Goal: Task Accomplishment & Management: Manage account settings

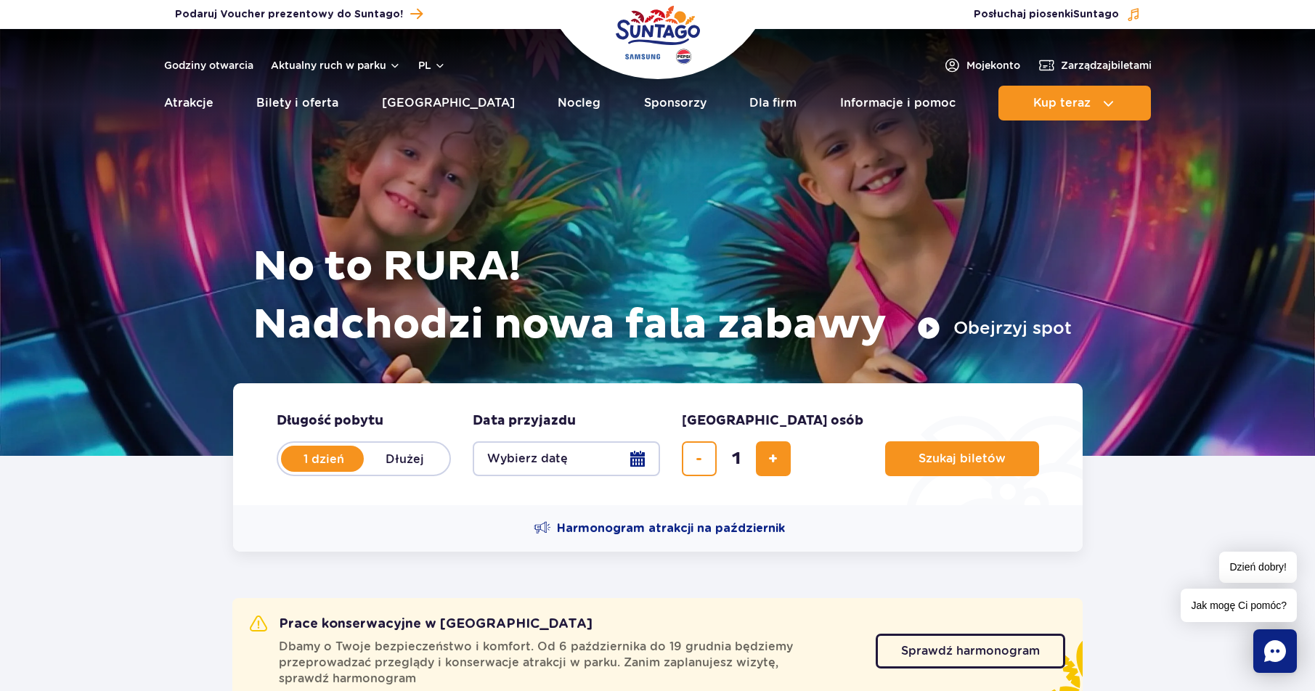
drag, startPoint x: 1281, startPoint y: 1, endPoint x: 1032, endPoint y: 221, distance: 331.9
click at [1032, 221] on div "No to RURA! Nadchodzi nowa fala zabawy Obejrzyj spot" at bounding box center [658, 224] width 828 height 318
click at [984, 65] on span "Moje konto" at bounding box center [994, 65] width 54 height 15
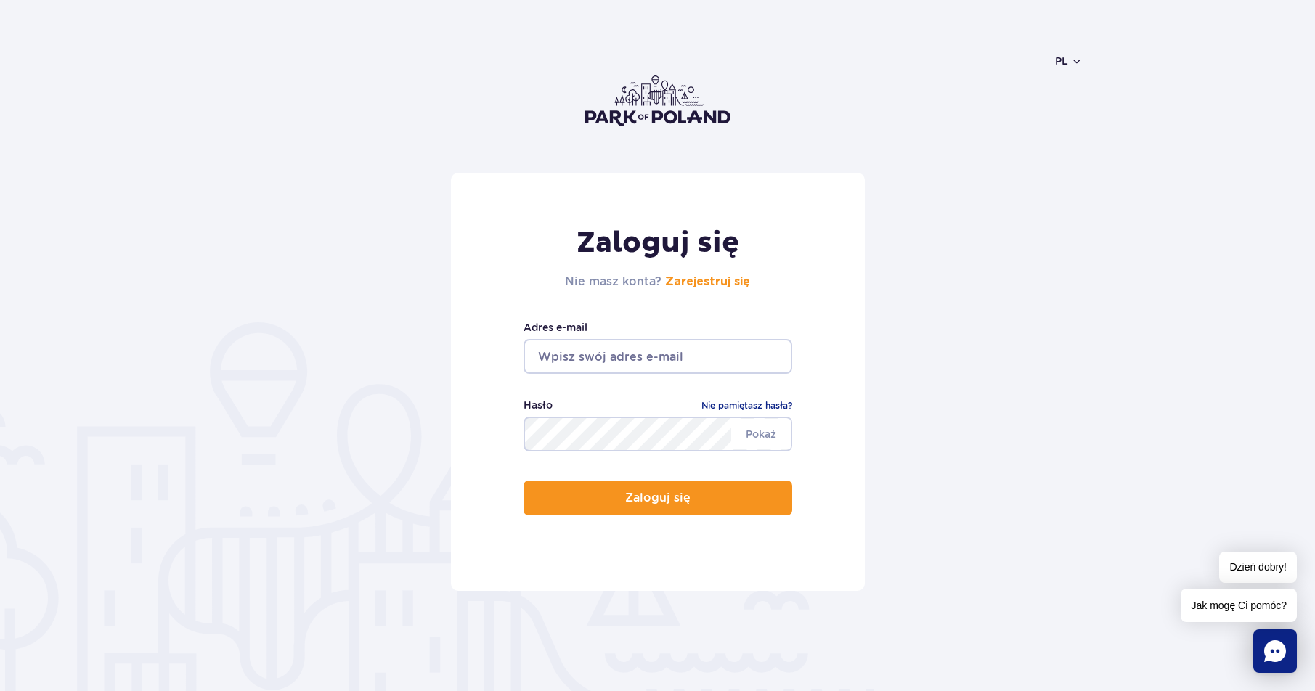
click at [541, 353] on input "email" at bounding box center [658, 356] width 269 height 35
type input "[EMAIL_ADDRESS][DOMAIN_NAME]"
click at [760, 435] on span "Pokaż" at bounding box center [761, 434] width 60 height 30
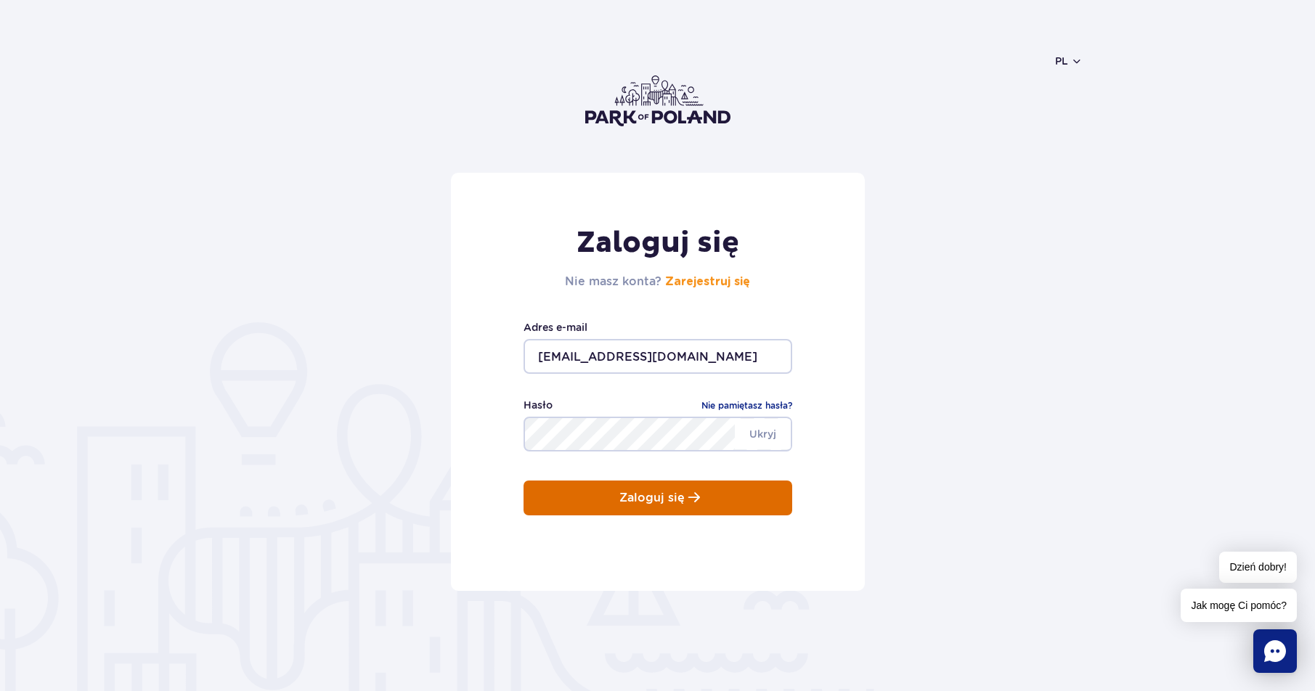
click at [658, 500] on p "Zaloguj się" at bounding box center [651, 498] width 65 height 13
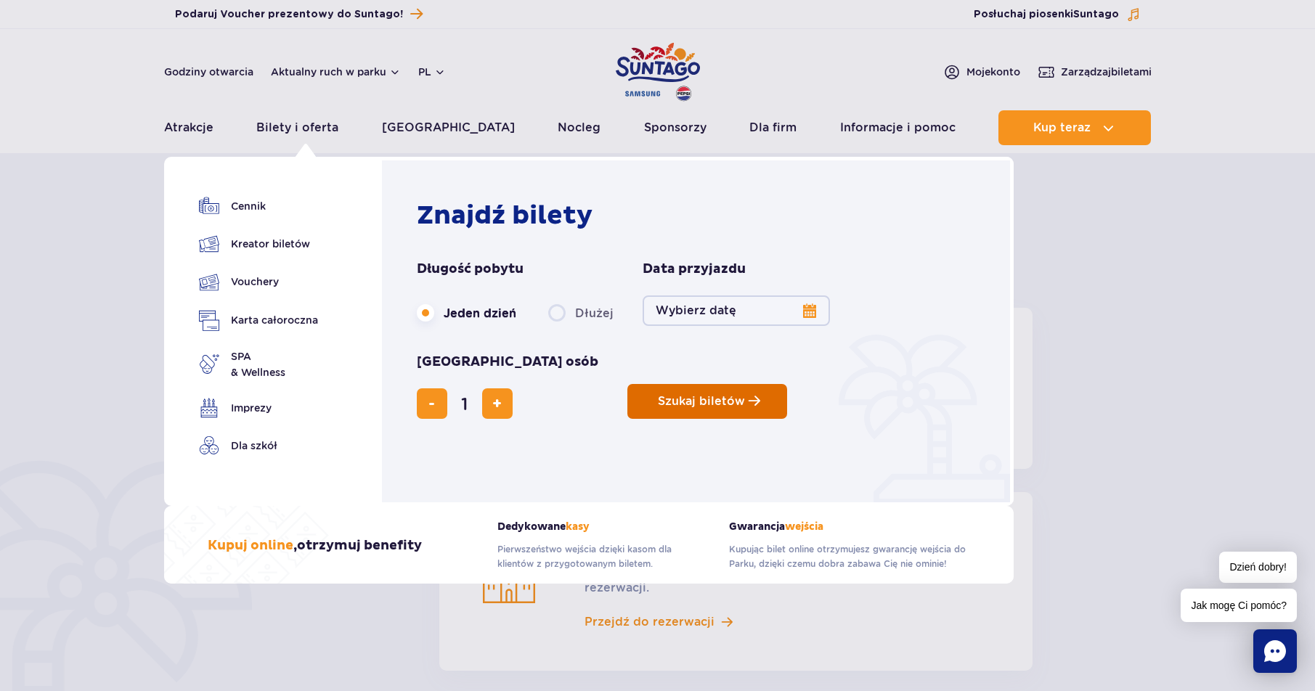
click at [658, 395] on span "Szukaj biletów" at bounding box center [701, 401] width 87 height 13
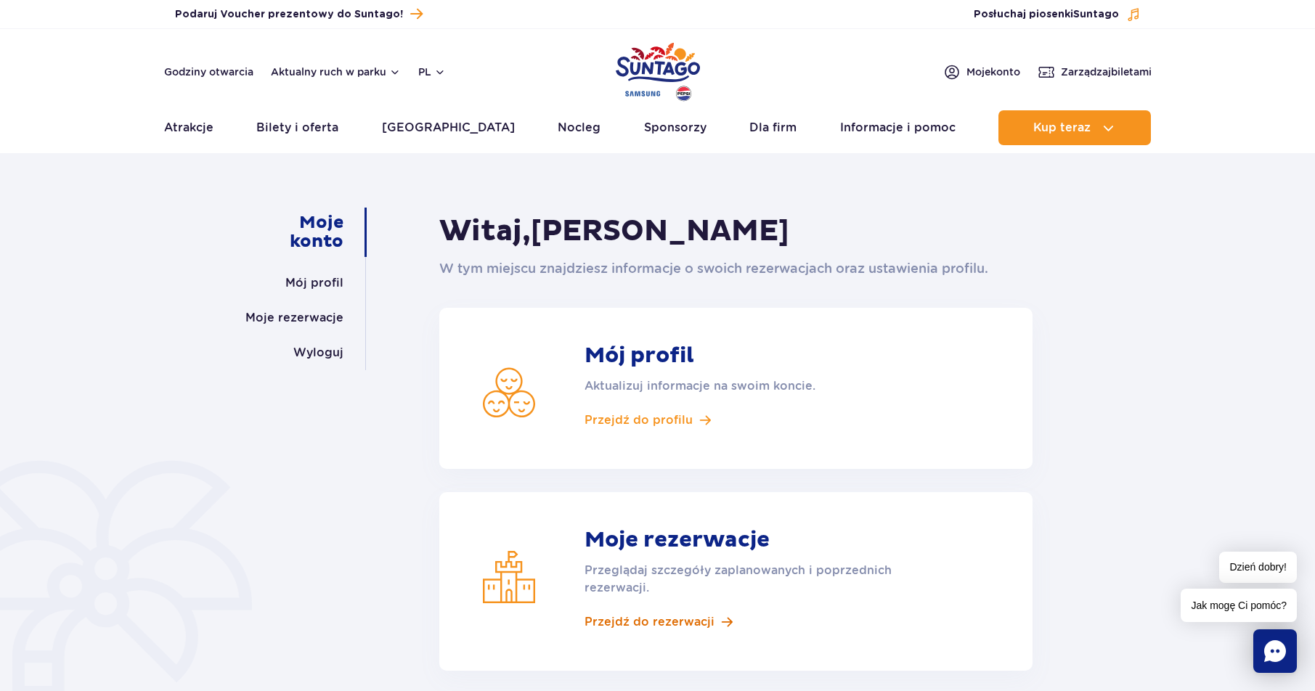
click at [633, 622] on span "Przejdź do rezerwacji" at bounding box center [650, 622] width 130 height 16
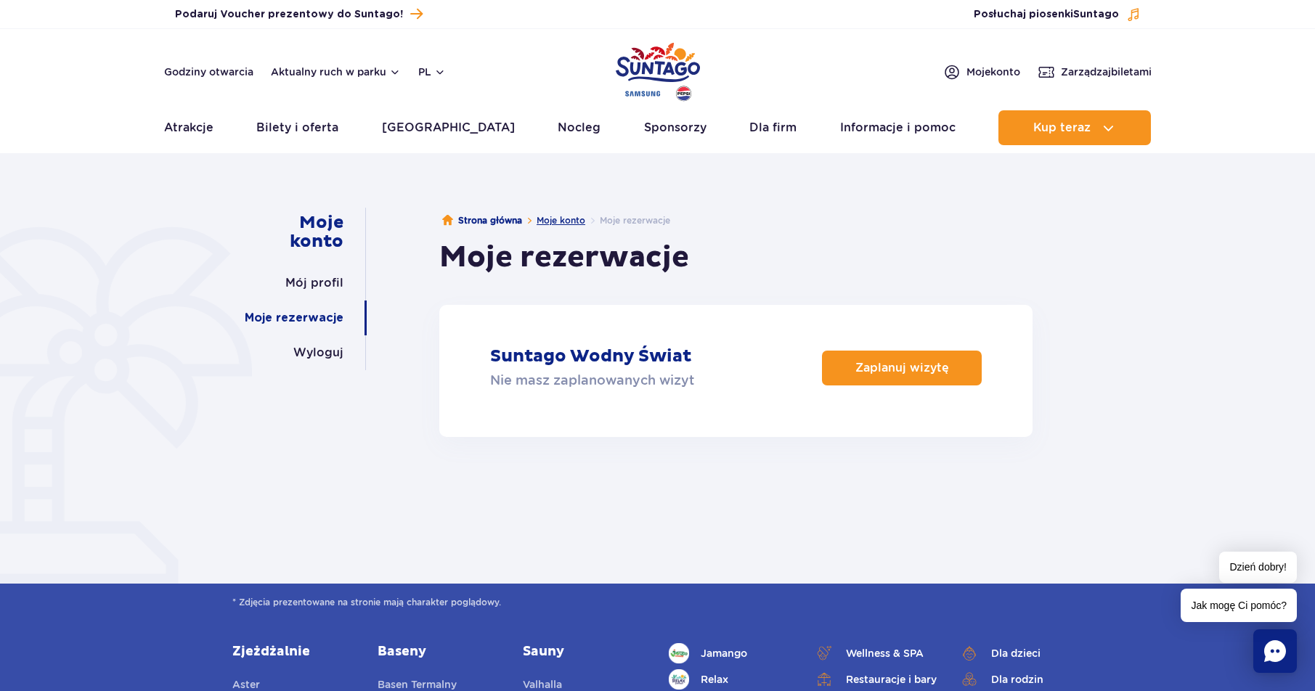
click at [558, 218] on link "Moje konto" at bounding box center [561, 220] width 49 height 11
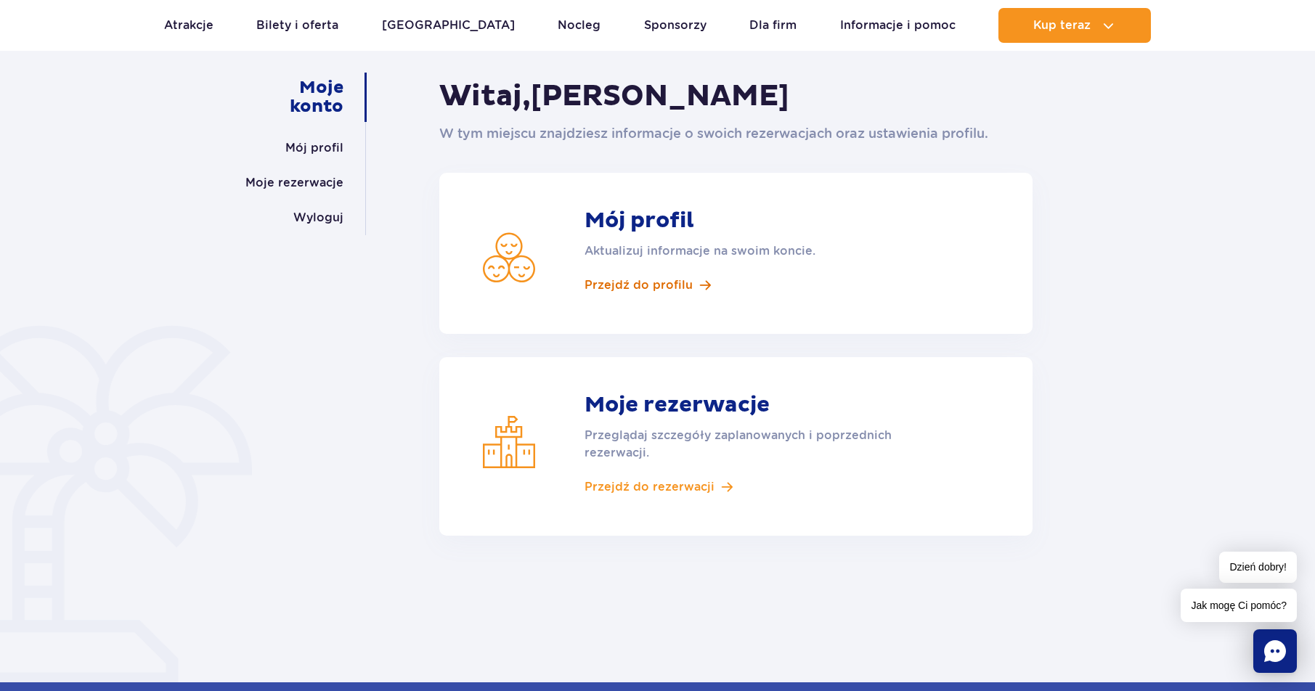
scroll to position [218, 0]
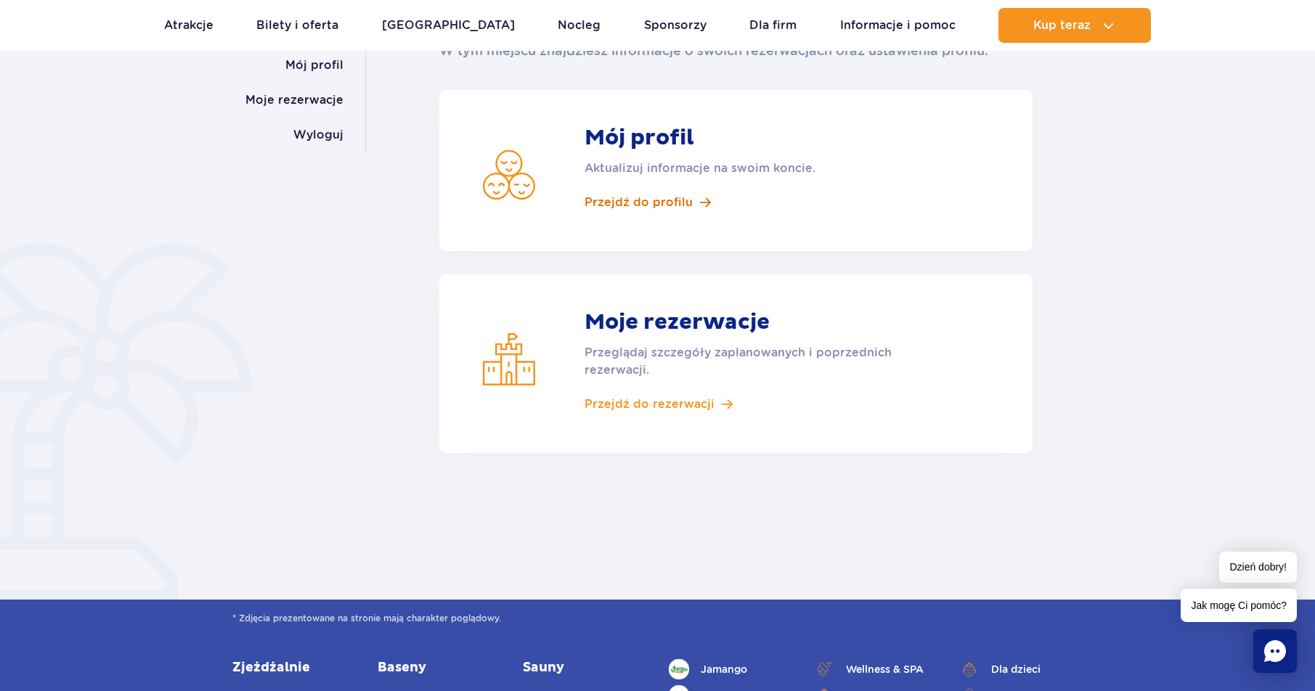
click at [619, 203] on span "Przejdź do profilu" at bounding box center [639, 203] width 108 height 16
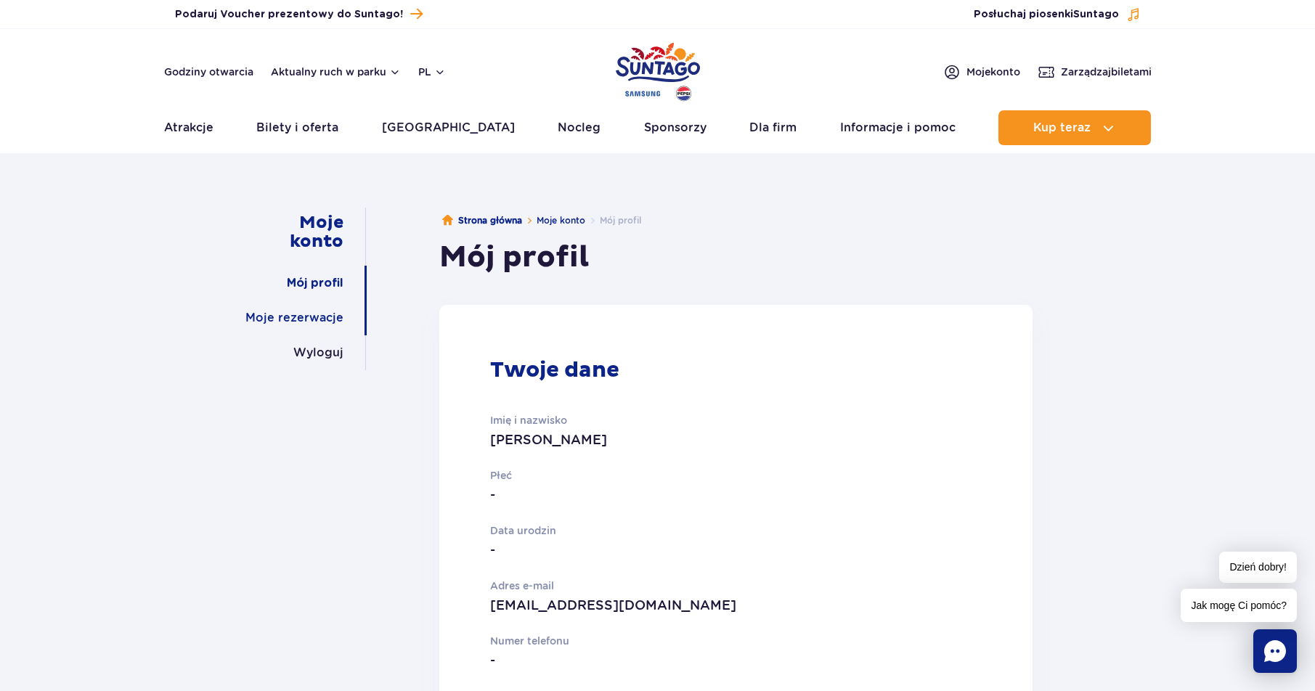
click at [317, 319] on link "Moje rezerwacje" at bounding box center [294, 318] width 98 height 35
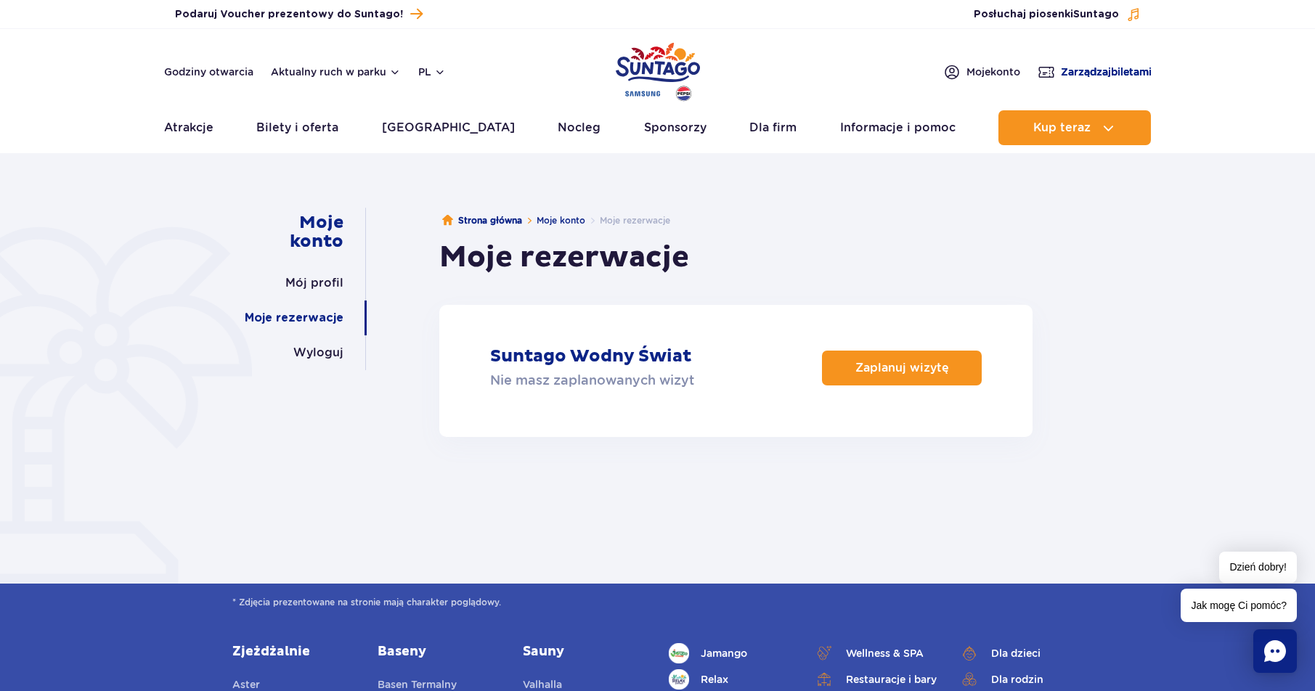
click at [1089, 66] on span "Zarządzaj biletami" at bounding box center [1106, 72] width 91 height 15
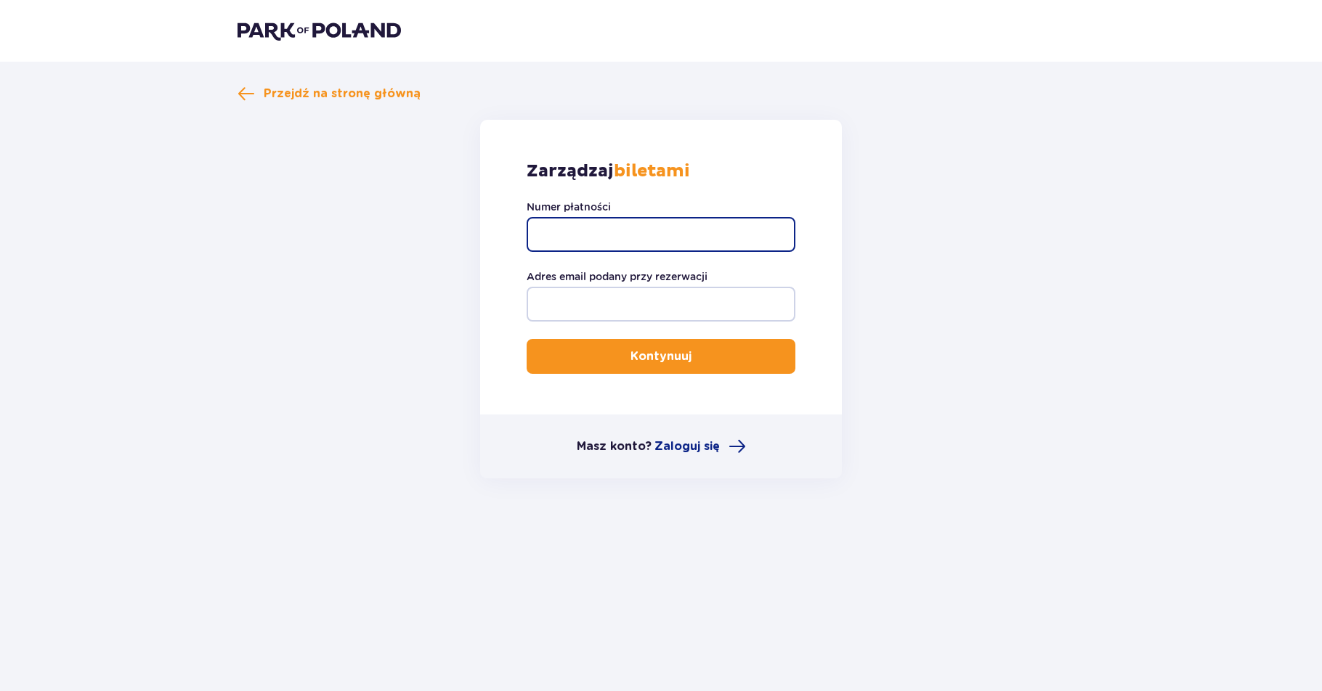
click at [573, 221] on input "Numer płatności" at bounding box center [660, 234] width 269 height 35
click at [552, 232] on input "Numer płatności" at bounding box center [660, 234] width 269 height 35
drag, startPoint x: 571, startPoint y: 233, endPoint x: 528, endPoint y: 231, distance: 42.9
click at [528, 231] on input "32" at bounding box center [660, 234] width 269 height 35
type input "91168618879"
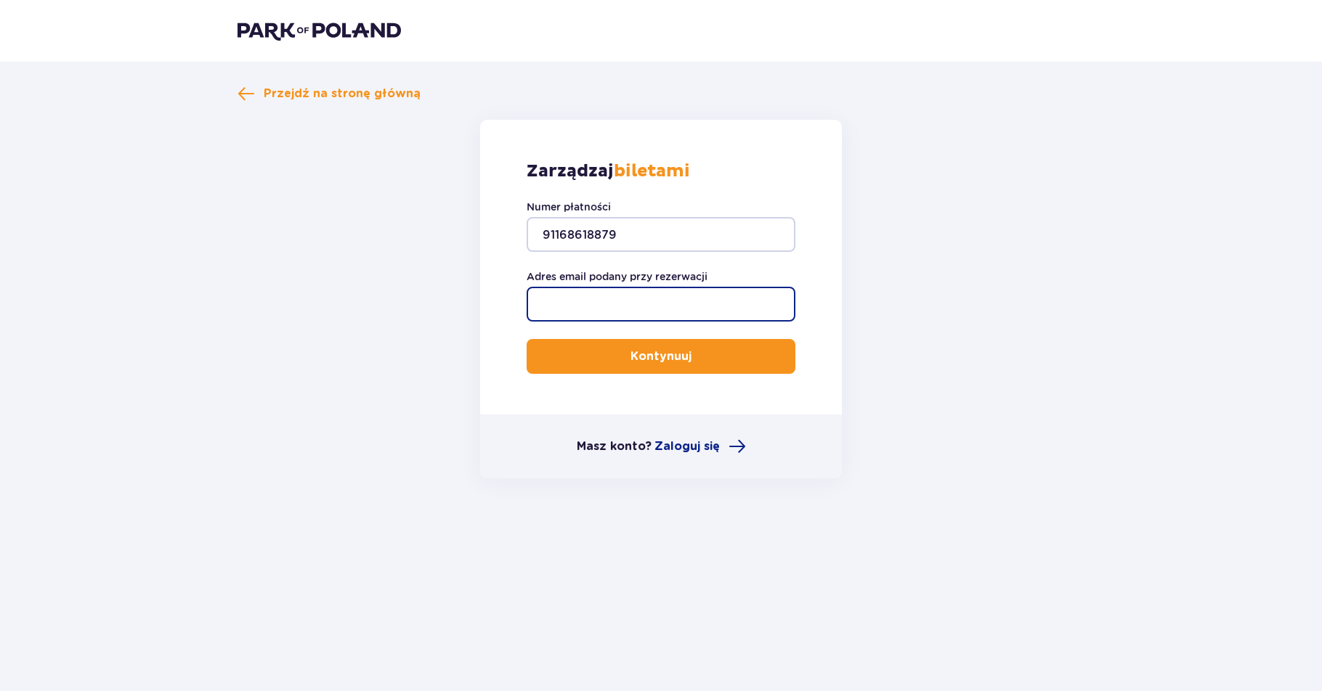
click at [569, 299] on input "Adres email podany przy rezerwacji" at bounding box center [660, 304] width 269 height 35
type input "w.zibi1@poczta.onet.pl"
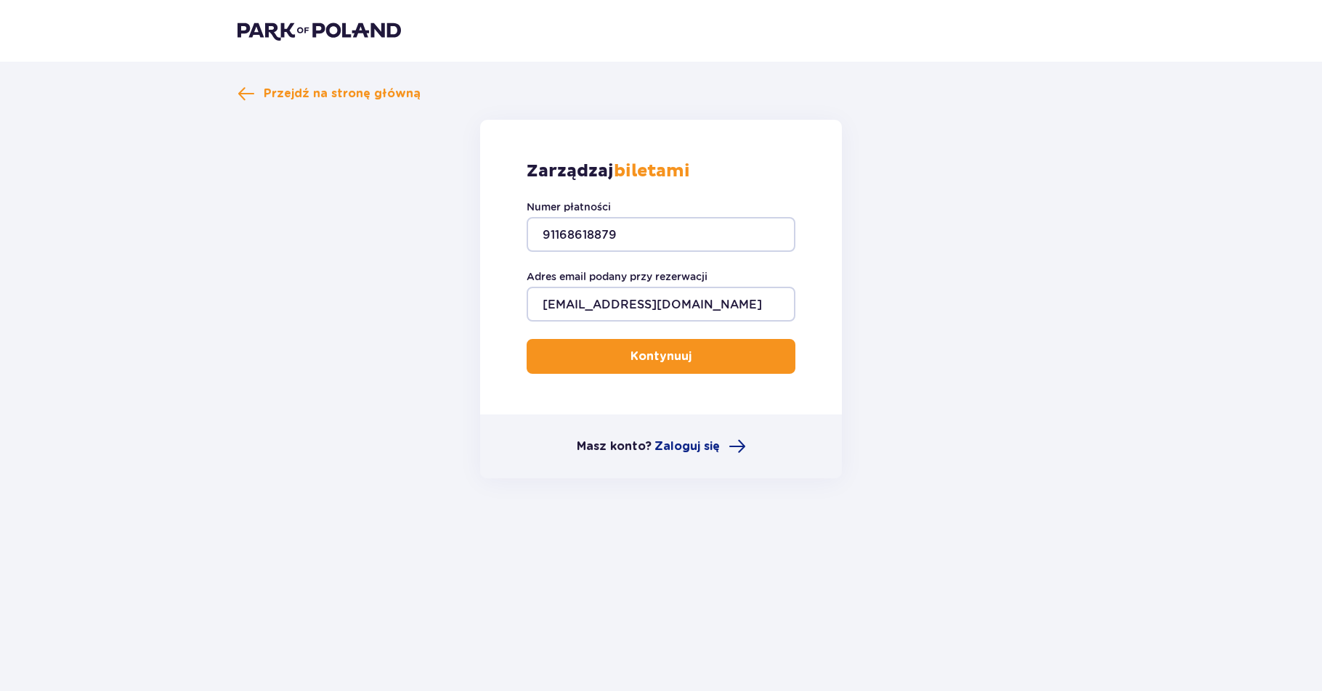
click at [666, 359] on p "Kontynuuj" at bounding box center [660, 357] width 61 height 16
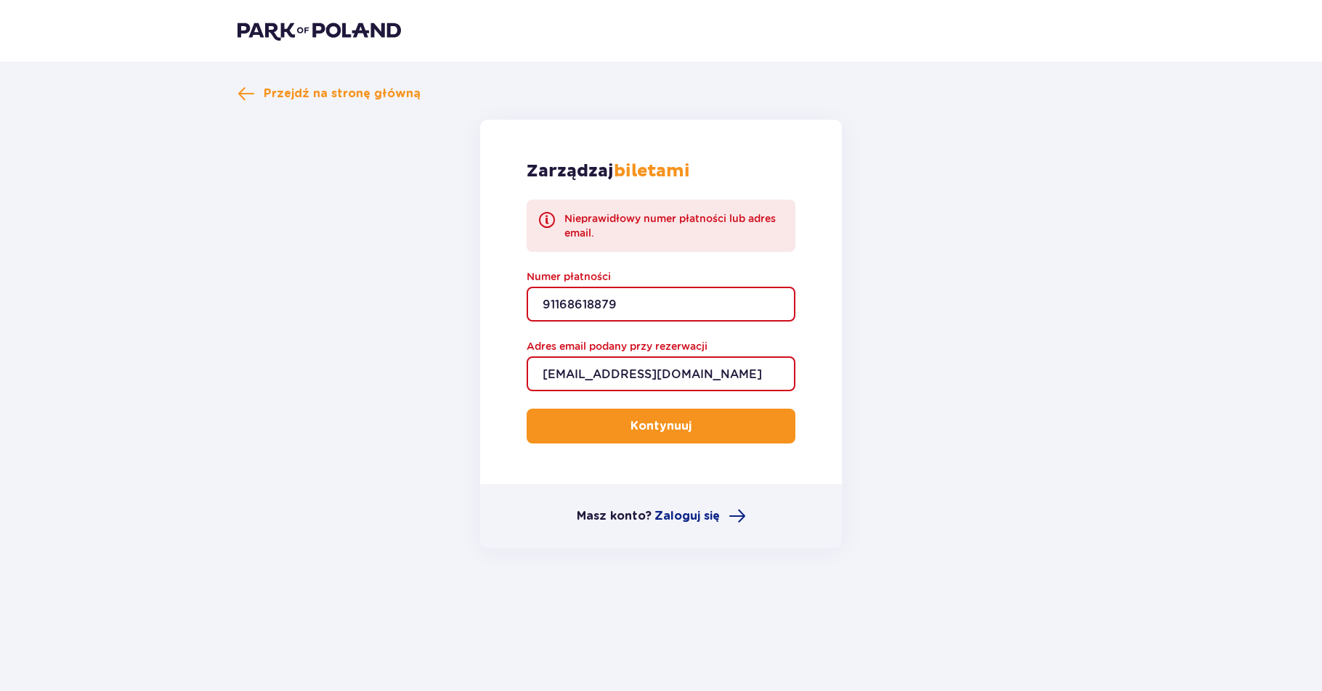
click at [632, 296] on input "91168618879" at bounding box center [660, 304] width 269 height 35
click at [332, 94] on span "Przejdź na stronę główną" at bounding box center [342, 94] width 157 height 16
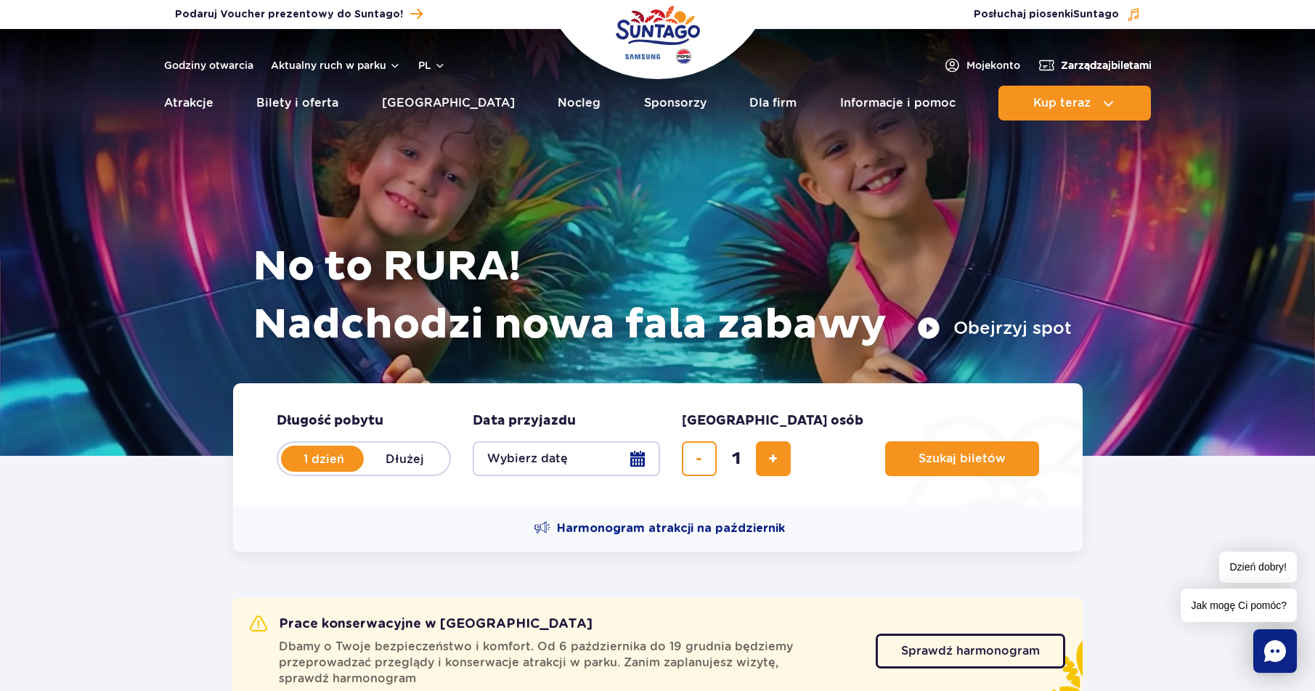
click at [1086, 62] on span "Zarządzaj biletami" at bounding box center [1106, 65] width 91 height 15
click at [979, 63] on span "Moje konto" at bounding box center [994, 65] width 54 height 15
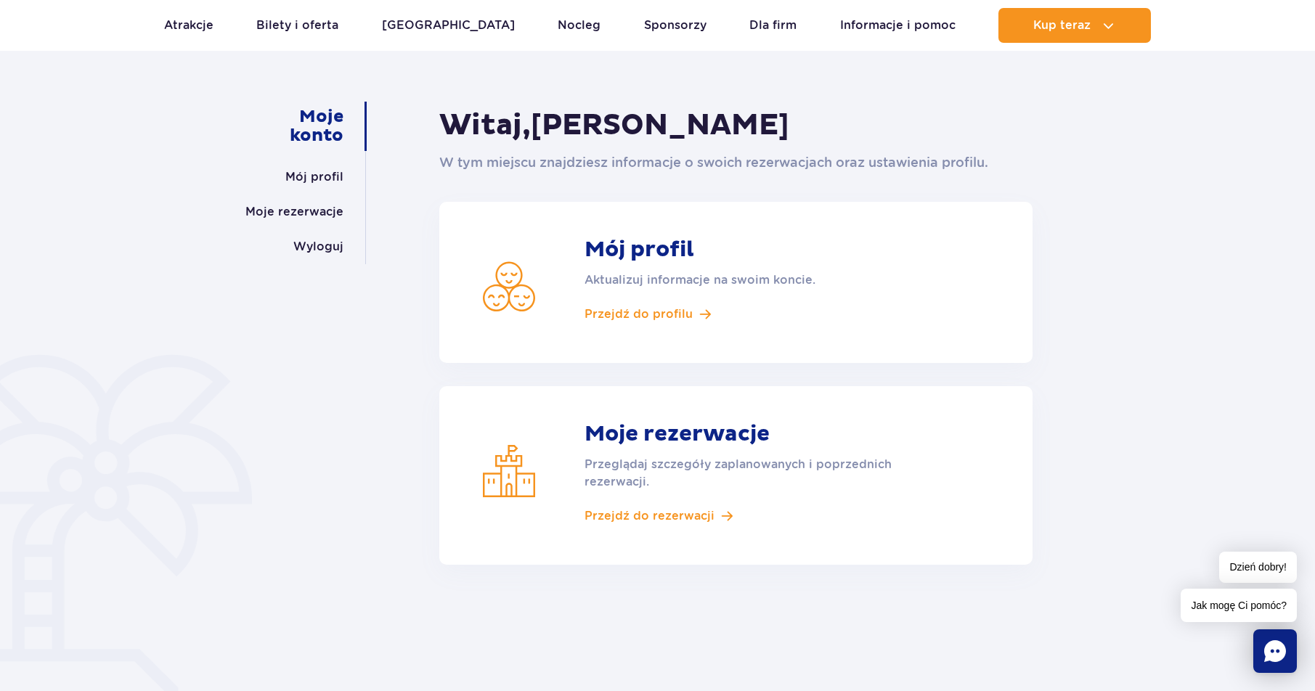
scroll to position [218, 0]
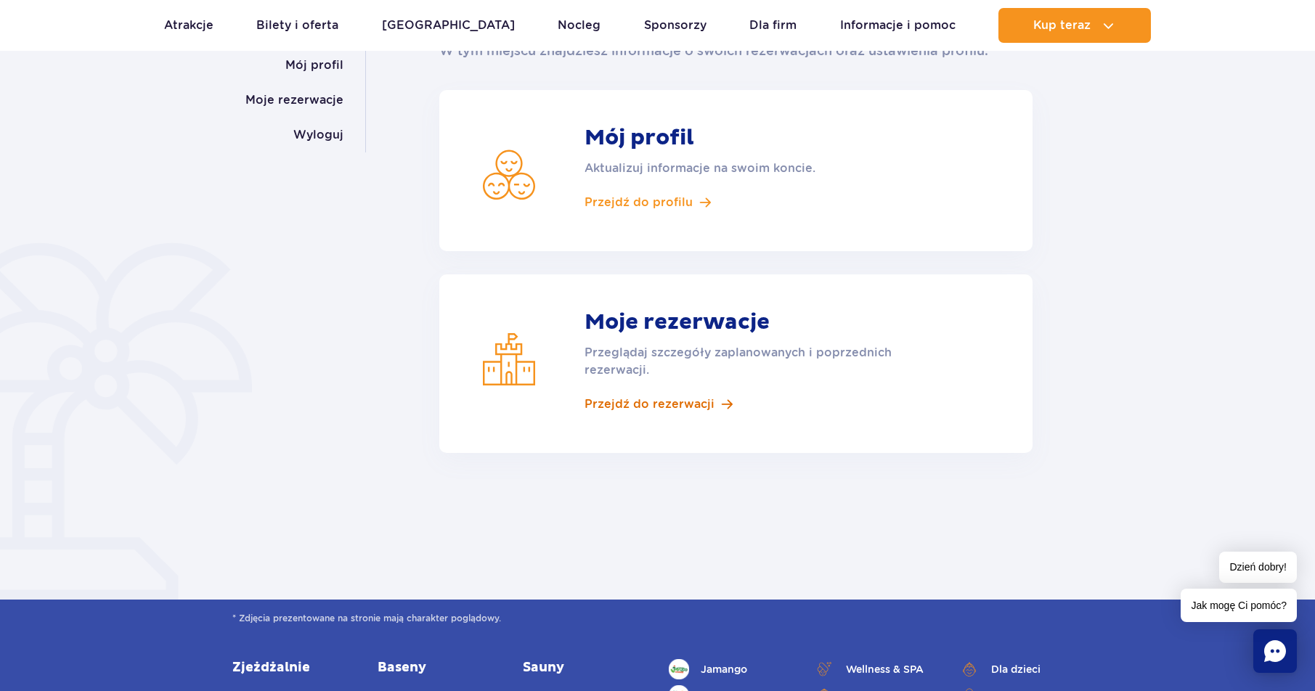
click at [626, 402] on span "Przejdź do rezerwacji" at bounding box center [650, 404] width 130 height 16
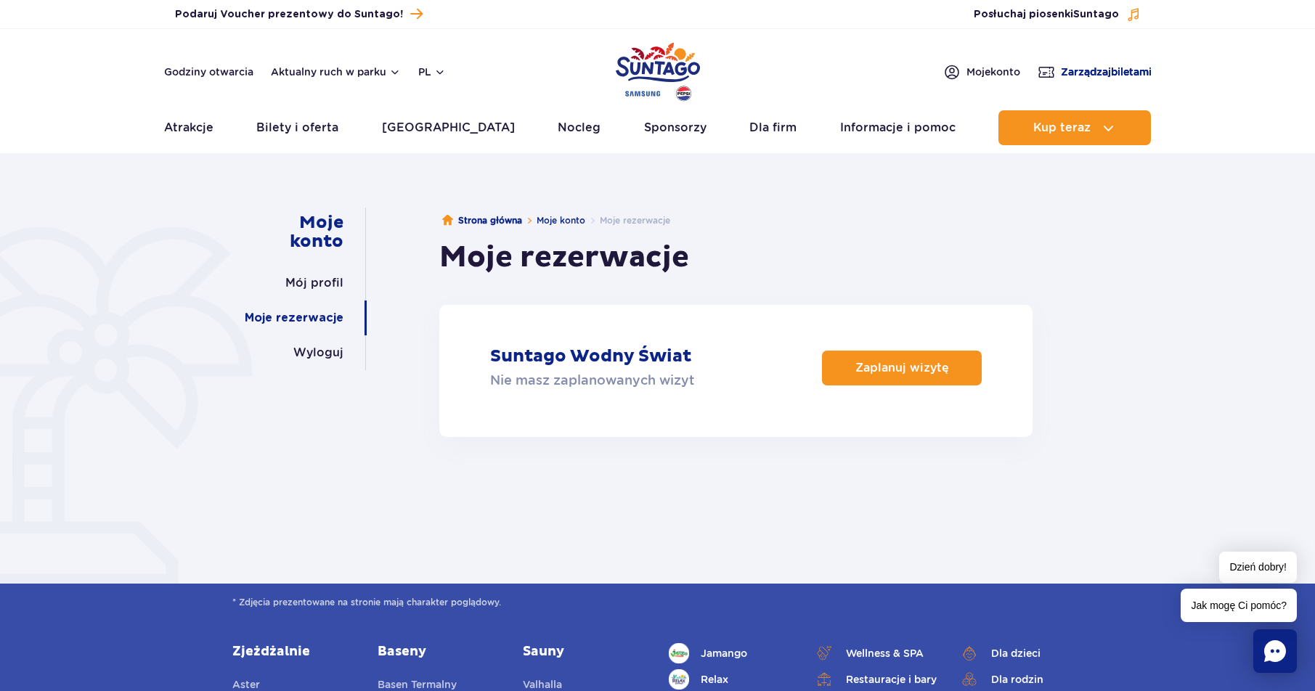
click at [1086, 68] on span "Zarządzaj biletami" at bounding box center [1106, 72] width 91 height 15
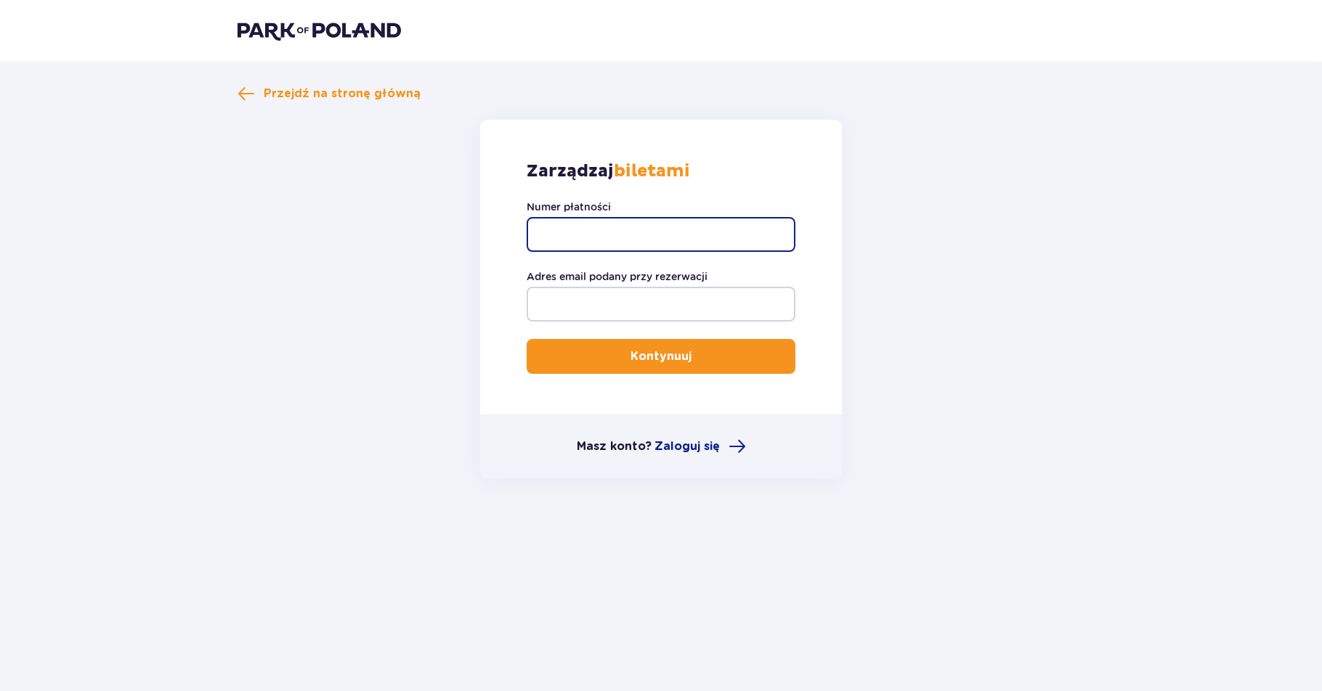
click at [555, 232] on input "Numer płatności" at bounding box center [660, 234] width 269 height 35
paste input "TR-VRC-JCYKLTX"
type input "TR-VRC-JCYKLTX"
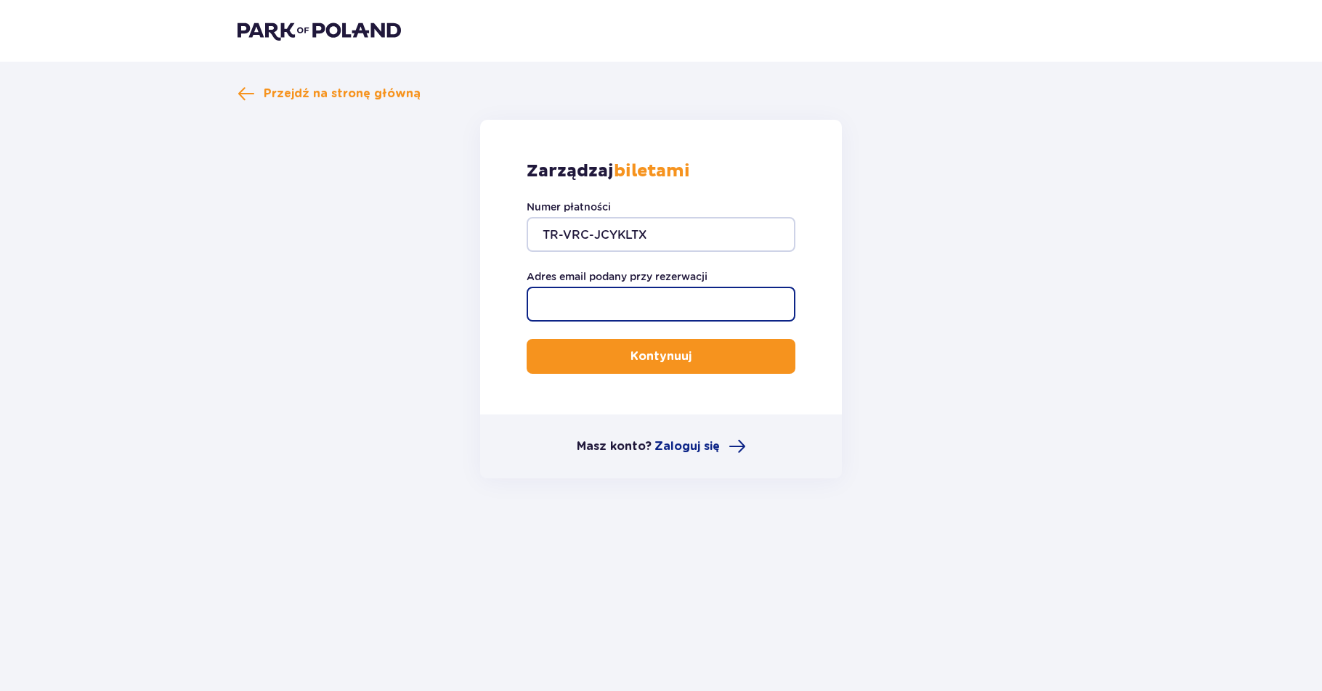
click at [567, 297] on input "Adres email podany przy rezerwacji" at bounding box center [660, 304] width 269 height 35
type input "w.zibi1@poczta.onet.pl"
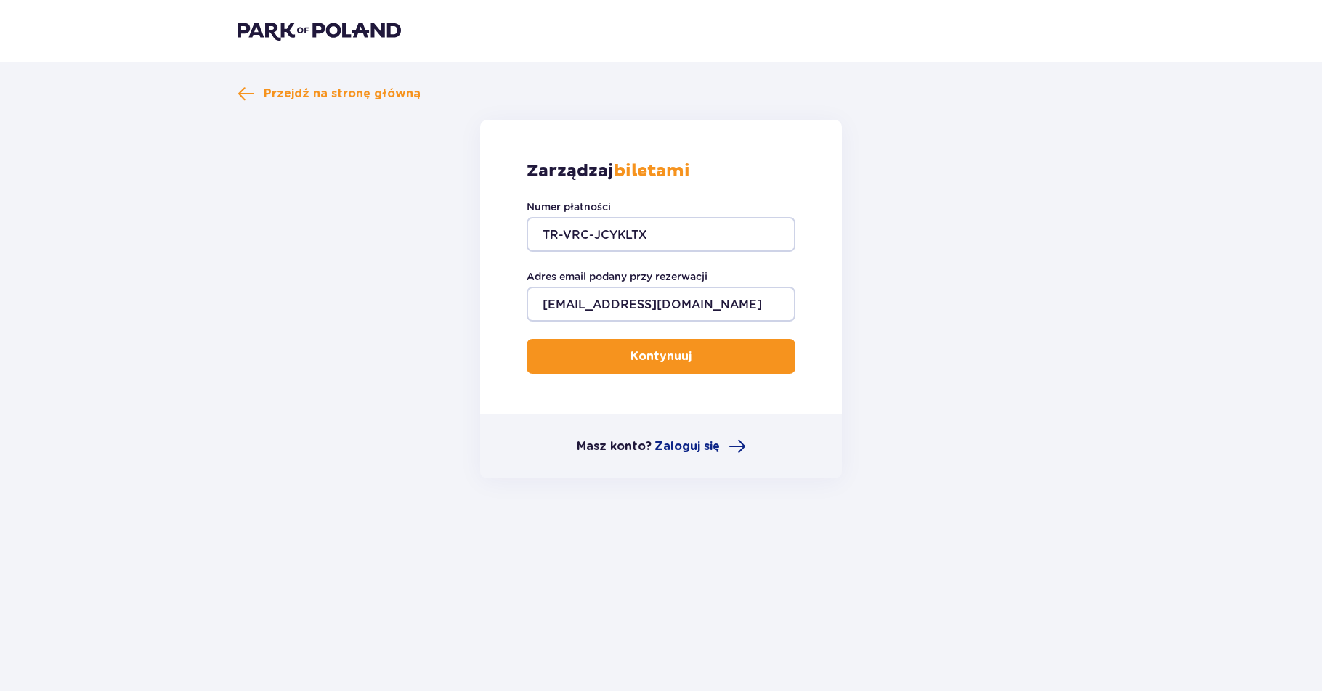
click at [656, 354] on p "Kontynuuj" at bounding box center [660, 357] width 61 height 16
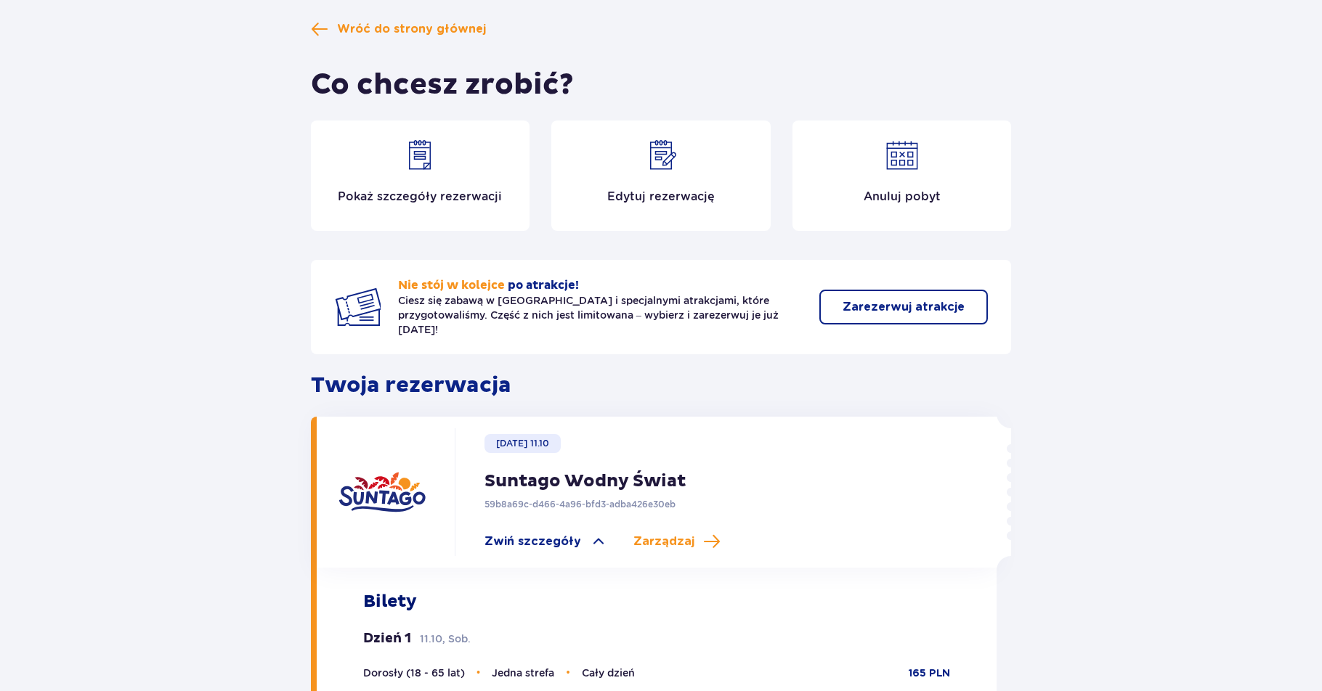
scroll to position [73, 0]
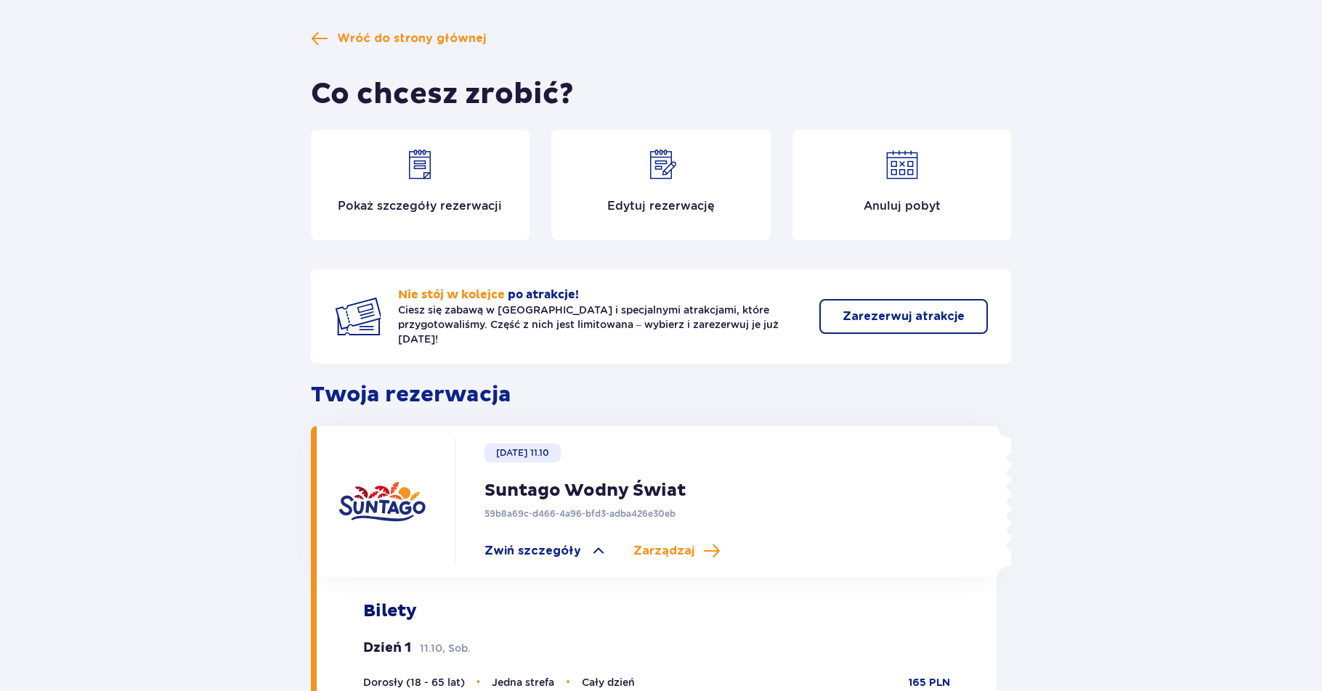
click at [645, 202] on p "Edytuj rezerwację" at bounding box center [660, 206] width 107 height 16
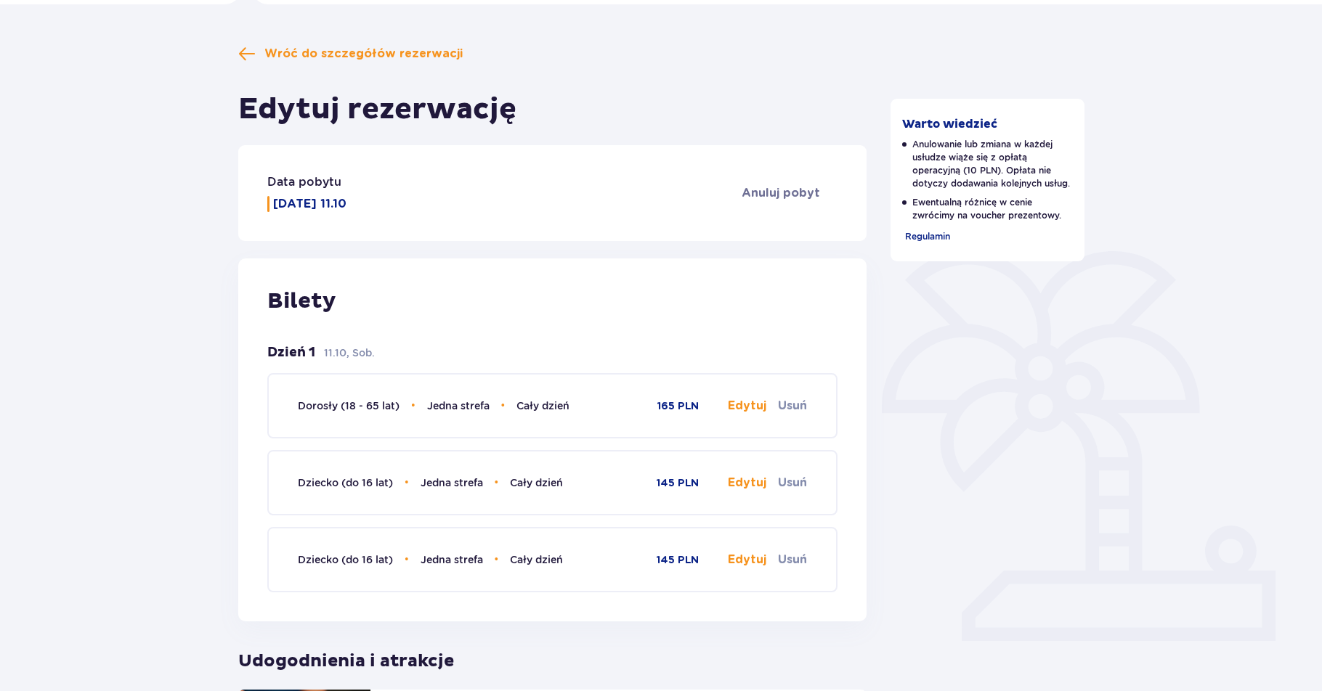
scroll to position [97, 0]
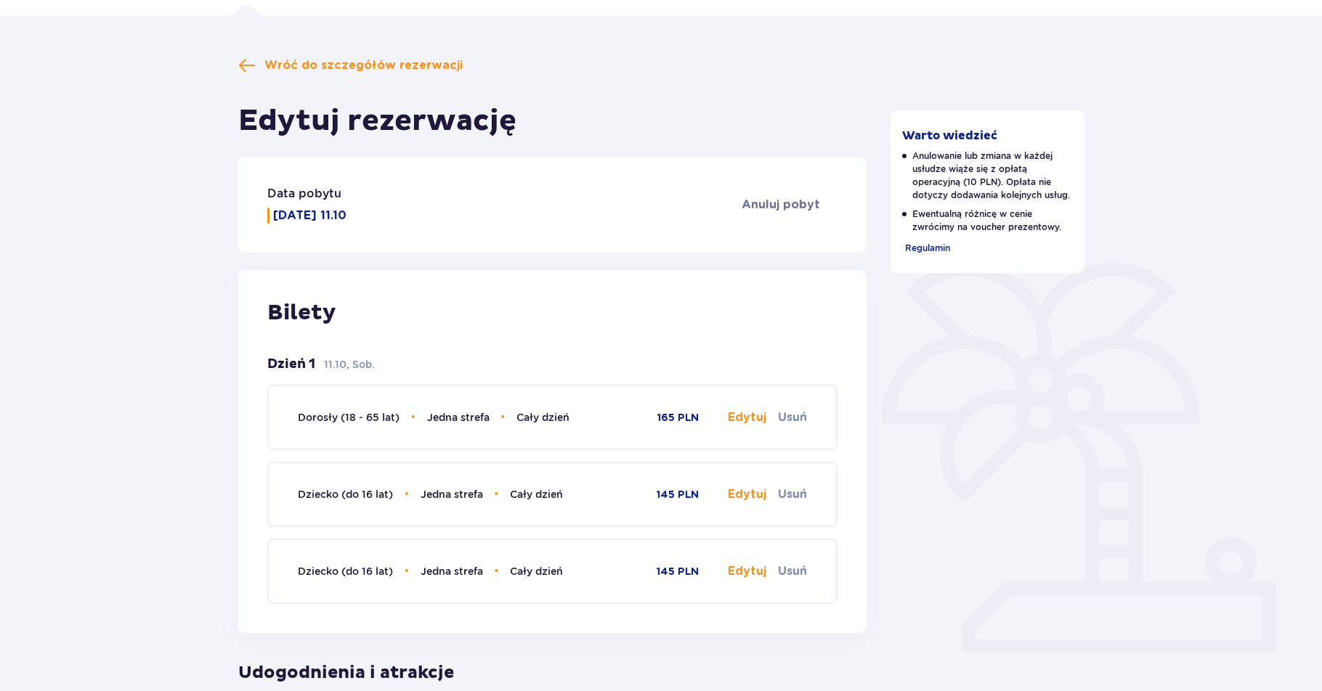
click at [741, 418] on button "Edytuj" at bounding box center [747, 418] width 38 height 16
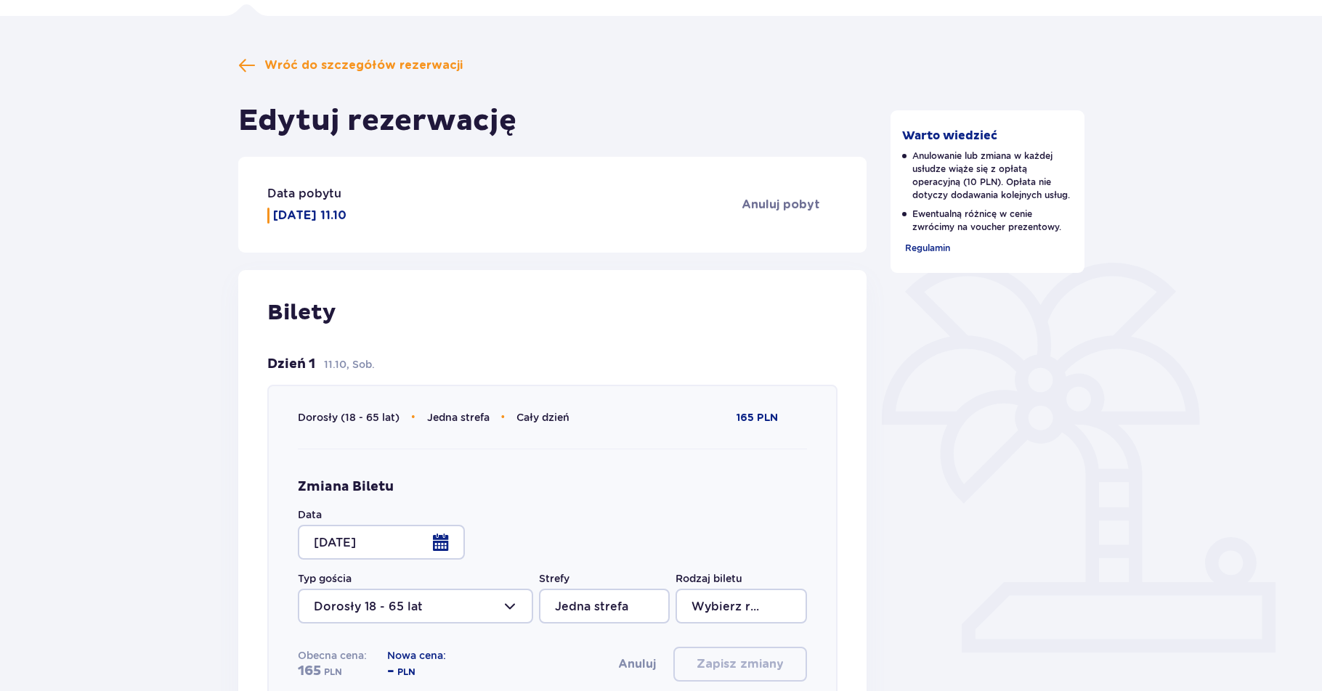
type input "Cały dzień"
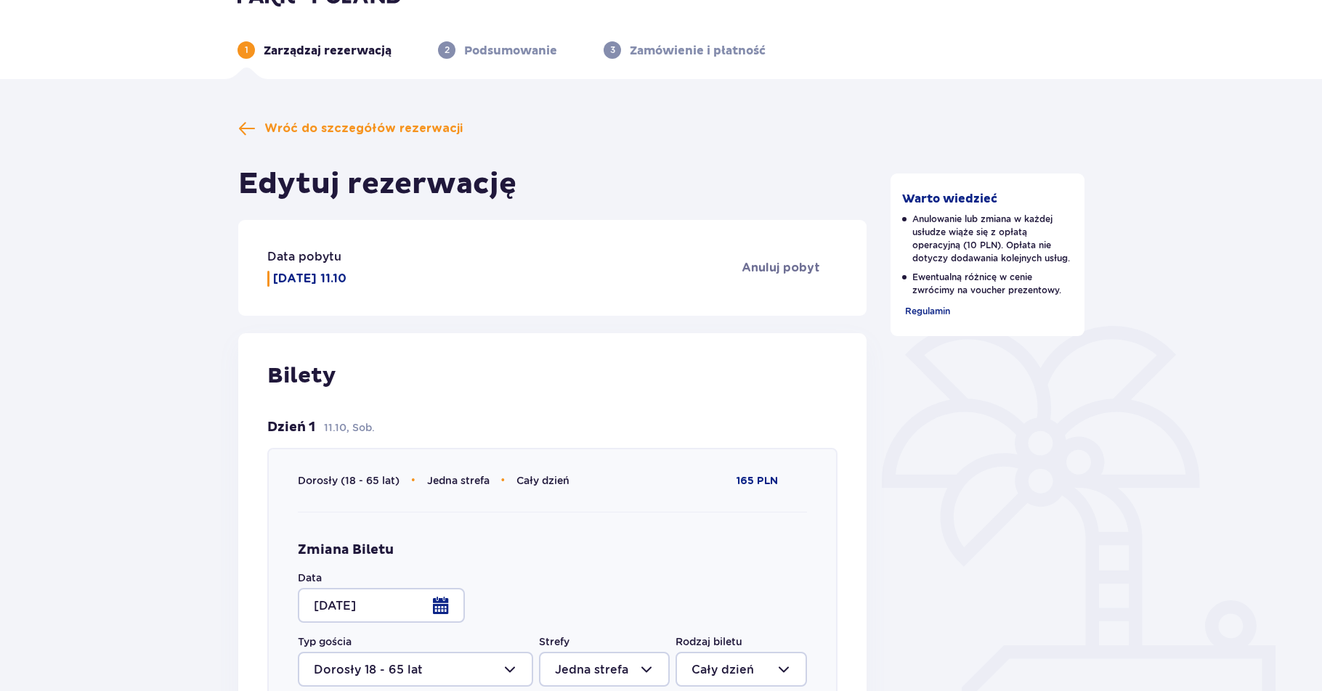
scroll to position [0, 0]
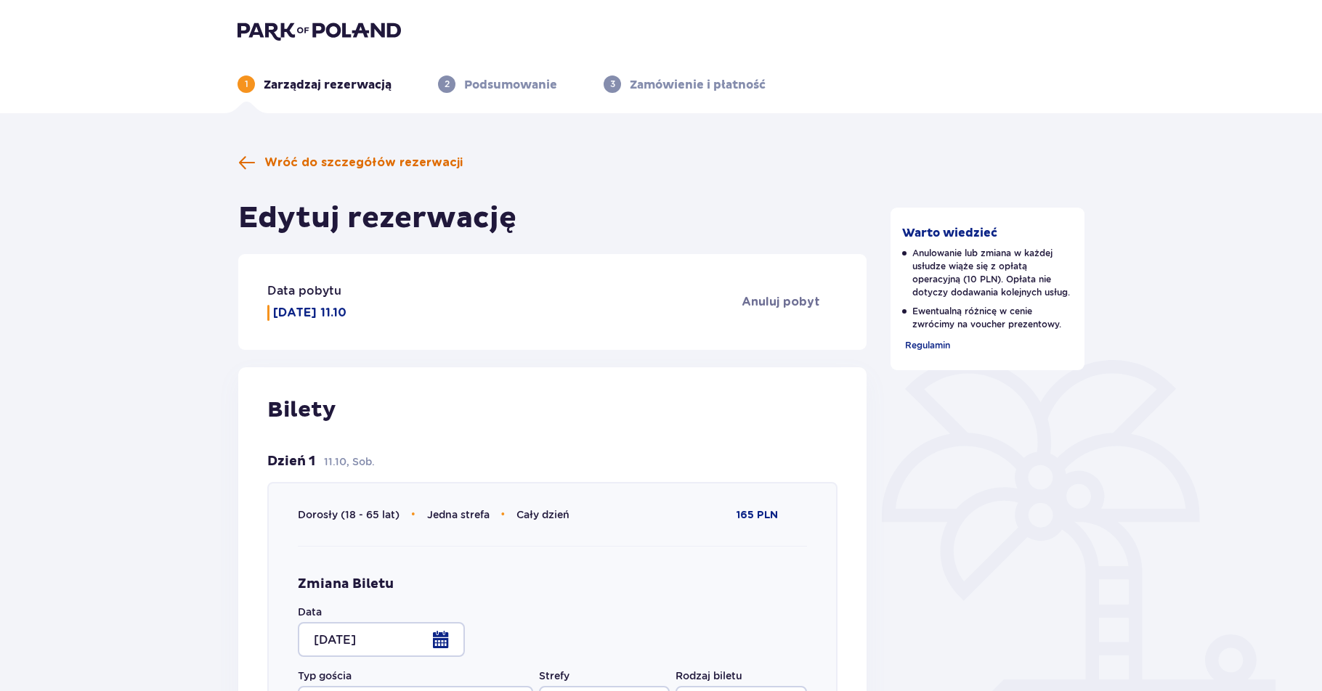
click at [302, 162] on span "Wróć do szczegółów rezerwacji" at bounding box center [363, 163] width 198 height 16
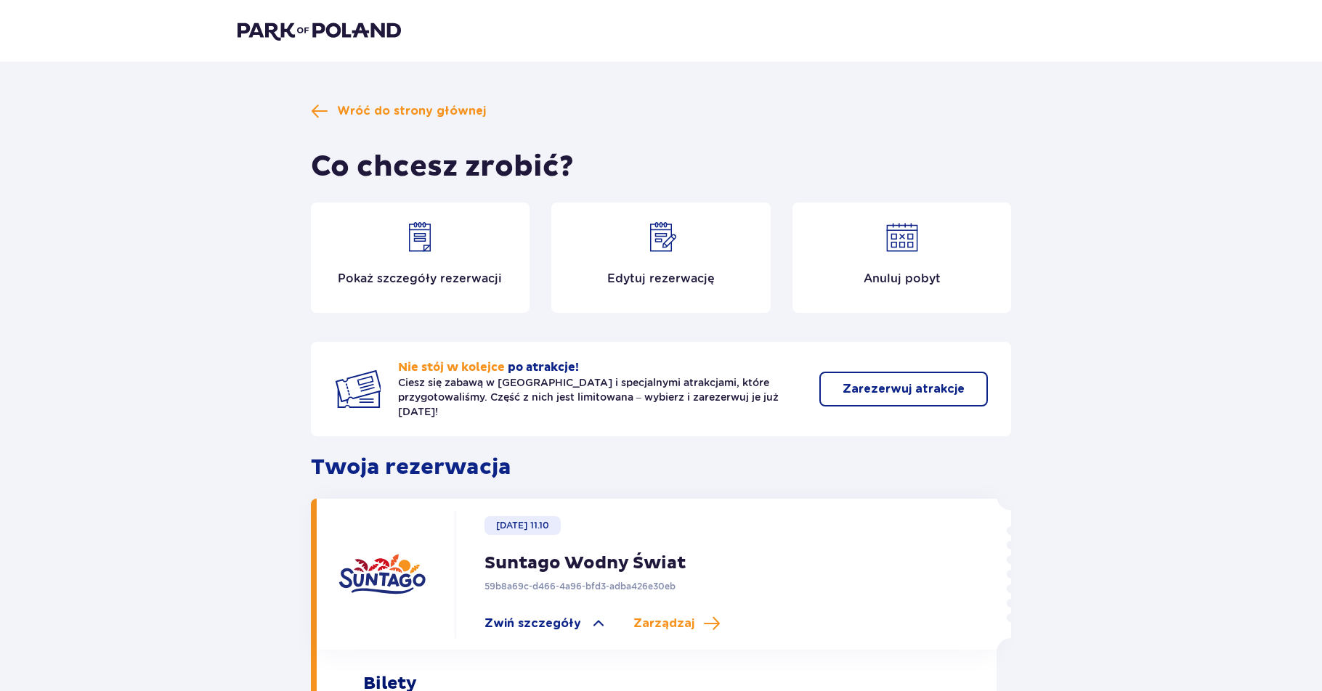
click at [426, 235] on img at bounding box center [419, 237] width 35 height 35
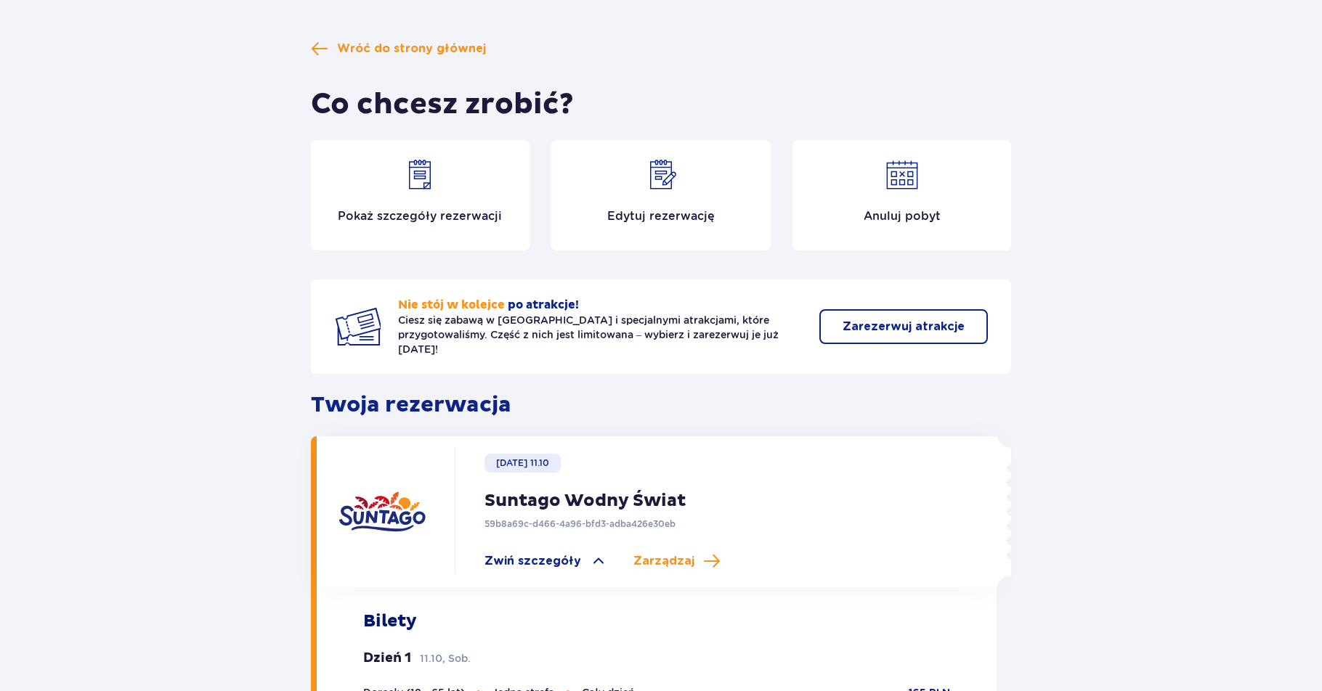
scroll to position [24, 0]
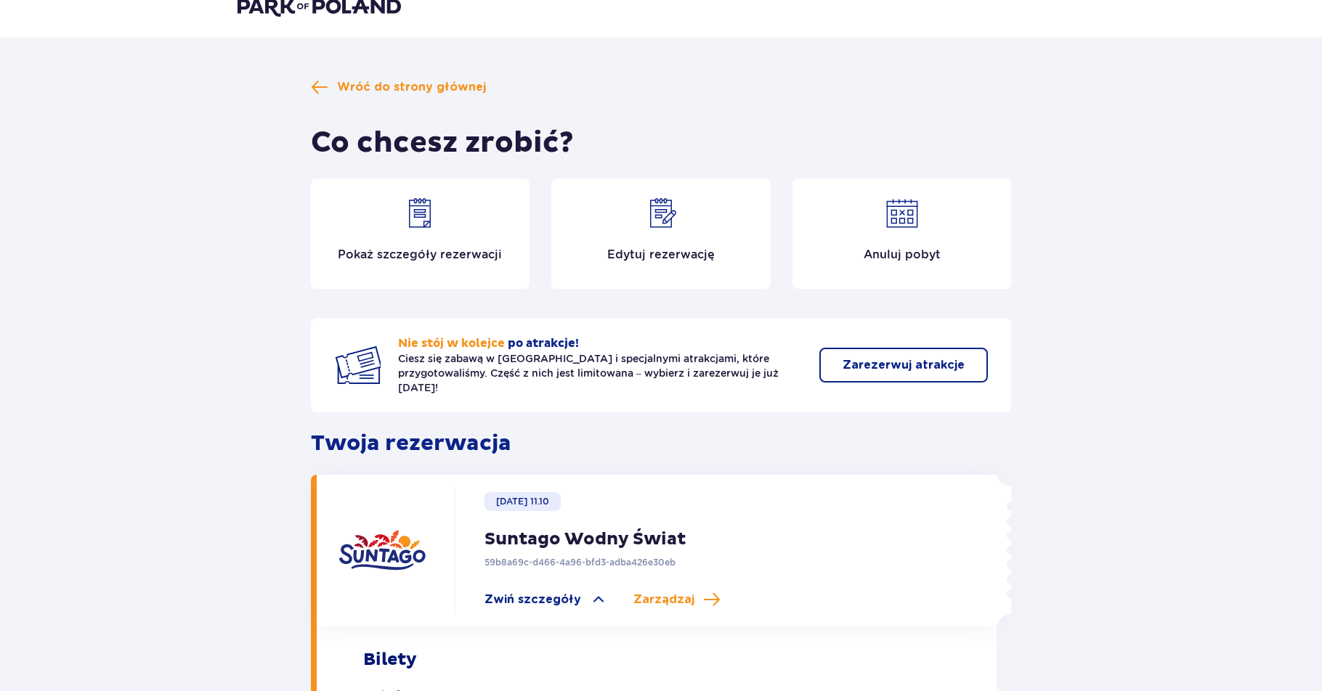
click at [418, 220] on img at bounding box center [419, 213] width 35 height 35
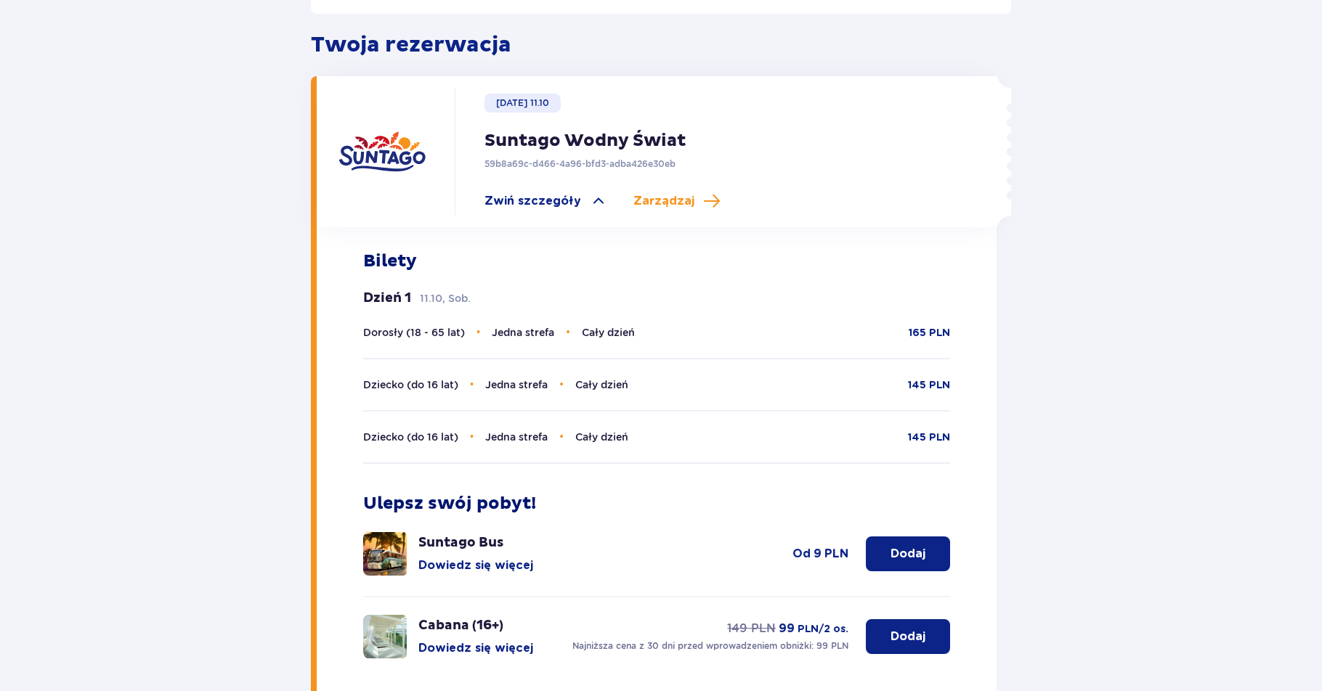
scroll to position [423, 0]
click at [659, 192] on span "Zarządzaj" at bounding box center [663, 200] width 61 height 16
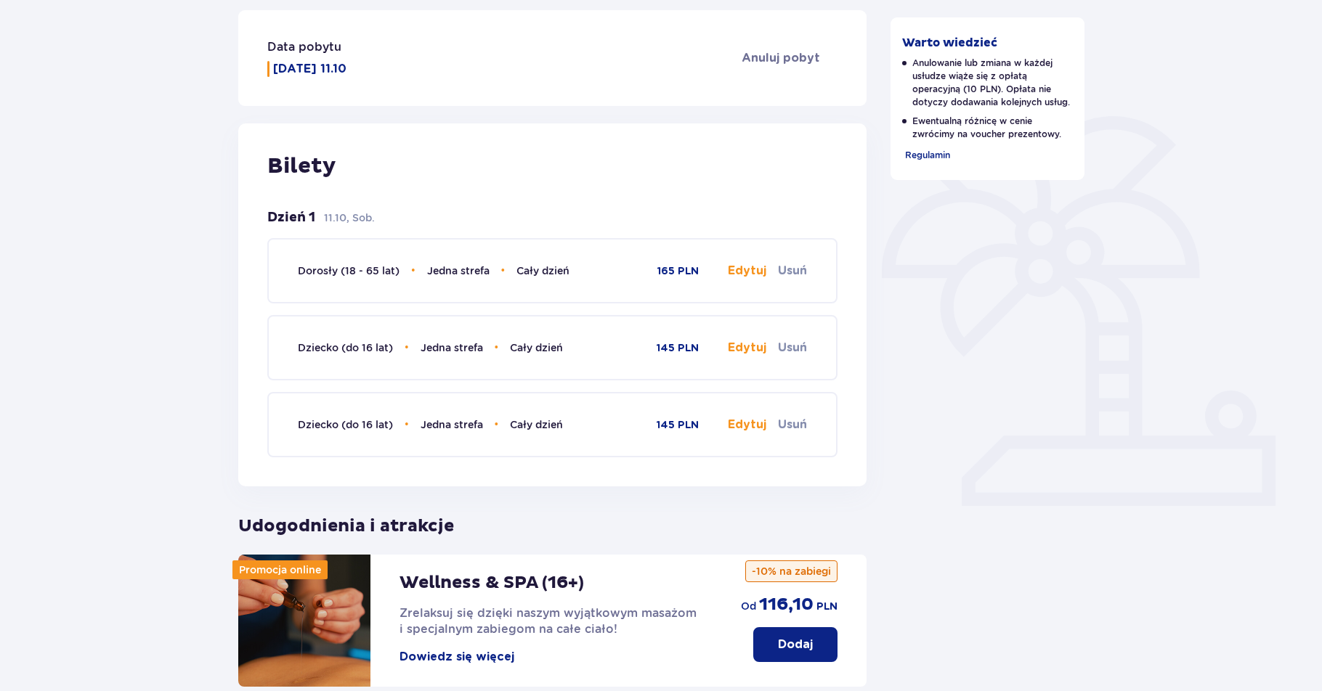
scroll to position [243, 0]
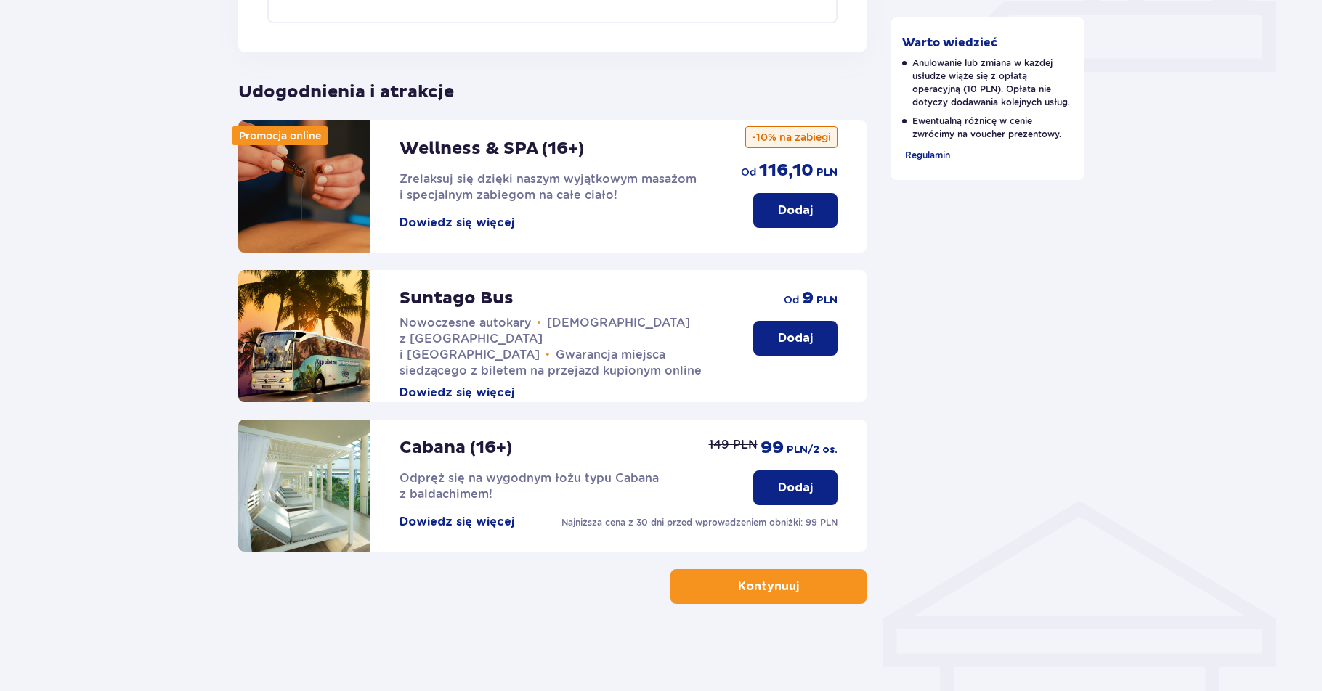
click at [780, 595] on p "Kontynuuj" at bounding box center [768, 587] width 61 height 16
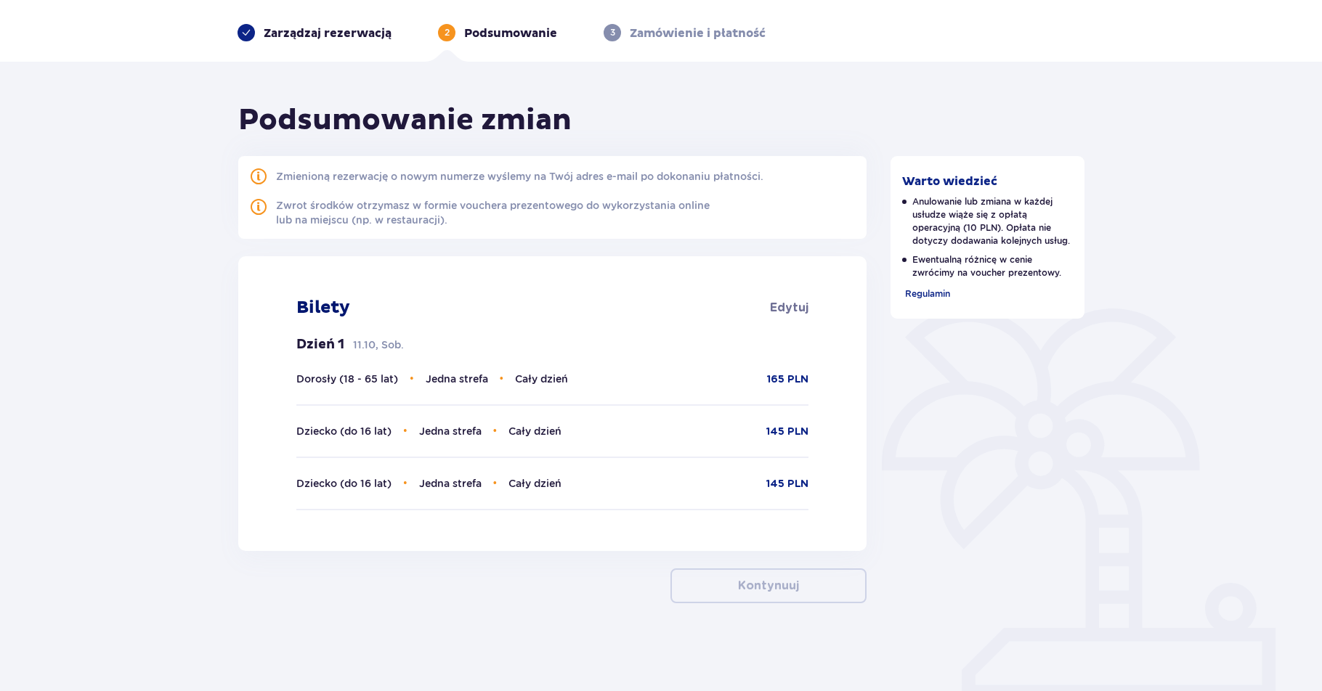
scroll to position [52, 0]
click at [259, 179] on span at bounding box center [258, 175] width 17 height 17
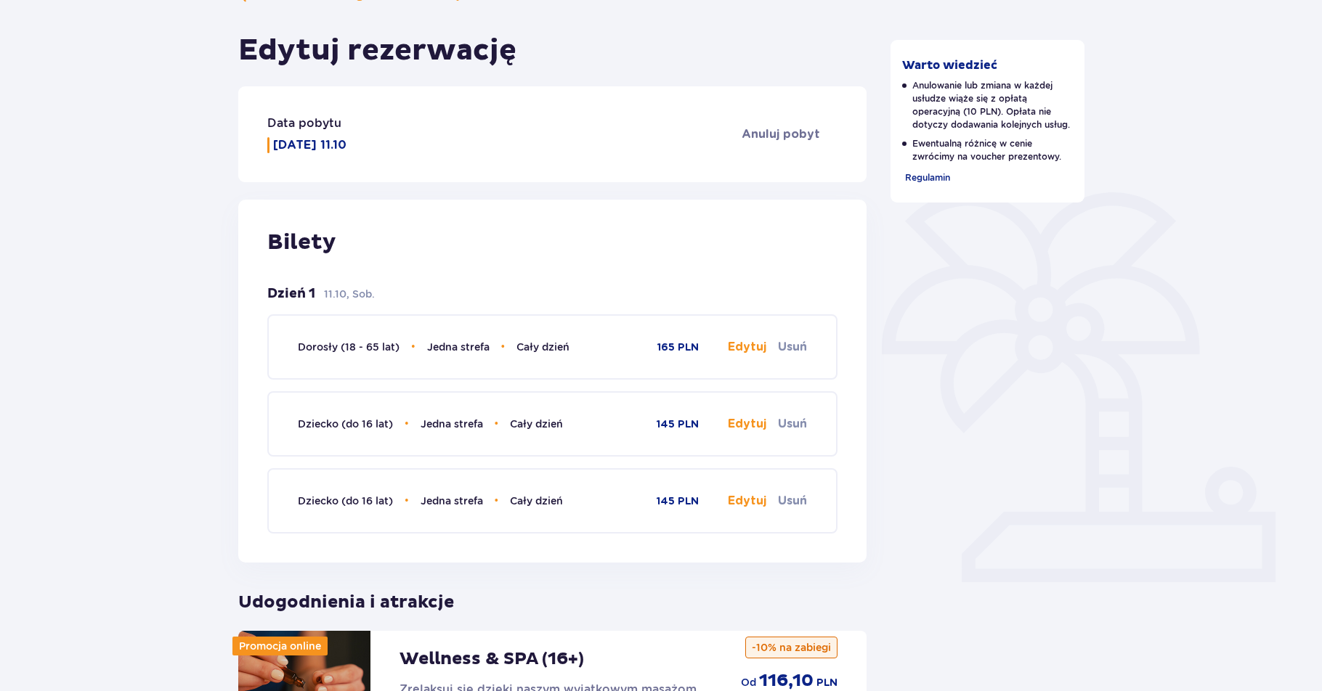
scroll to position [25, 0]
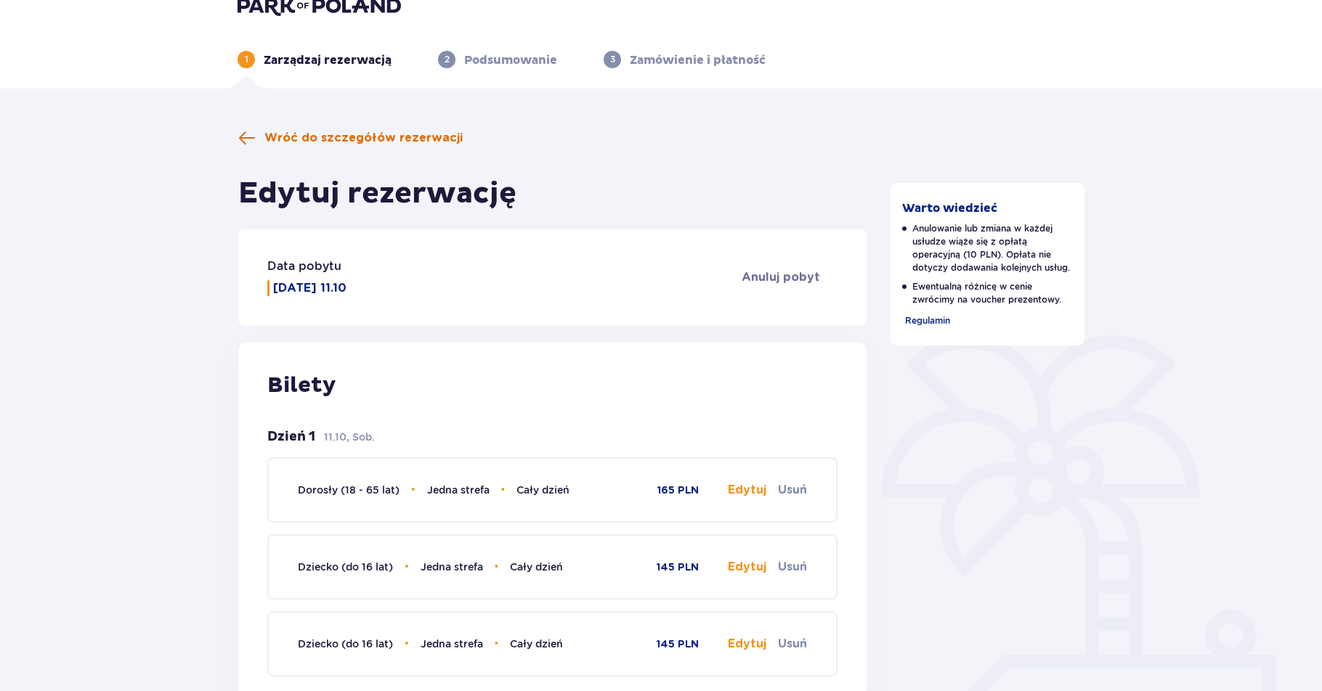
click at [366, 137] on span "Wróć do szczegółów rezerwacji" at bounding box center [363, 138] width 198 height 16
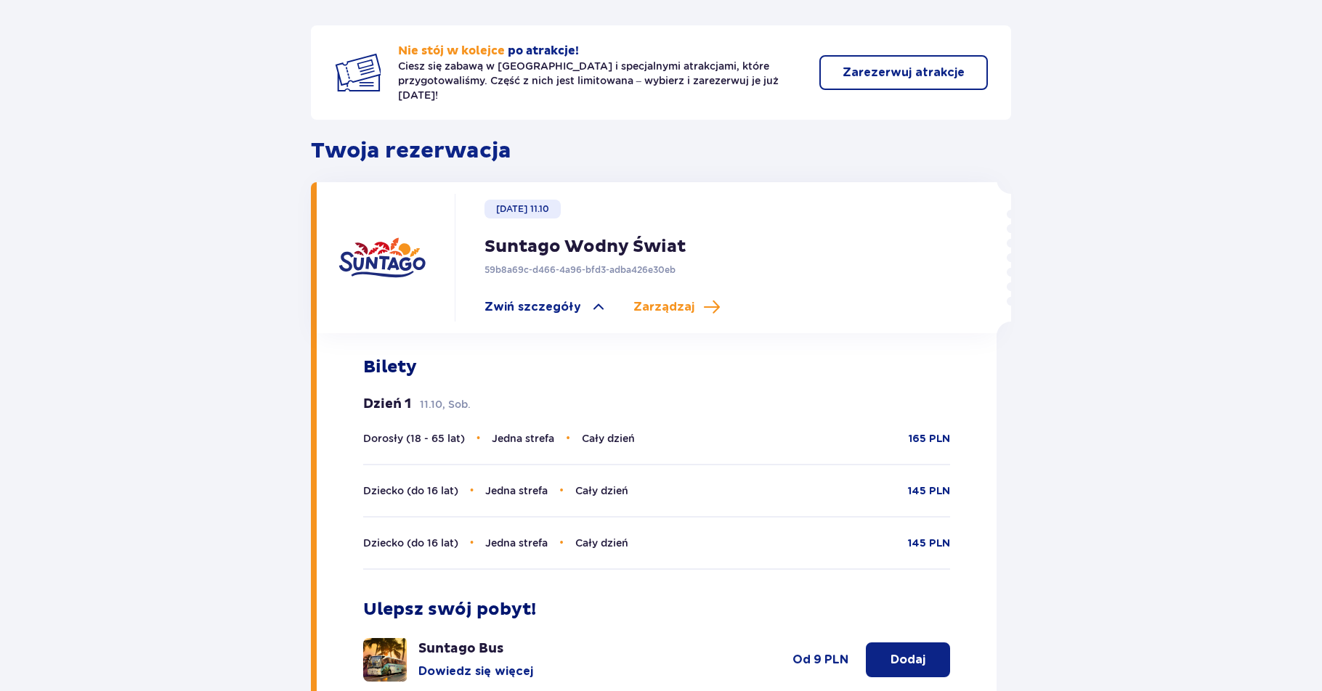
scroll to position [314, 0]
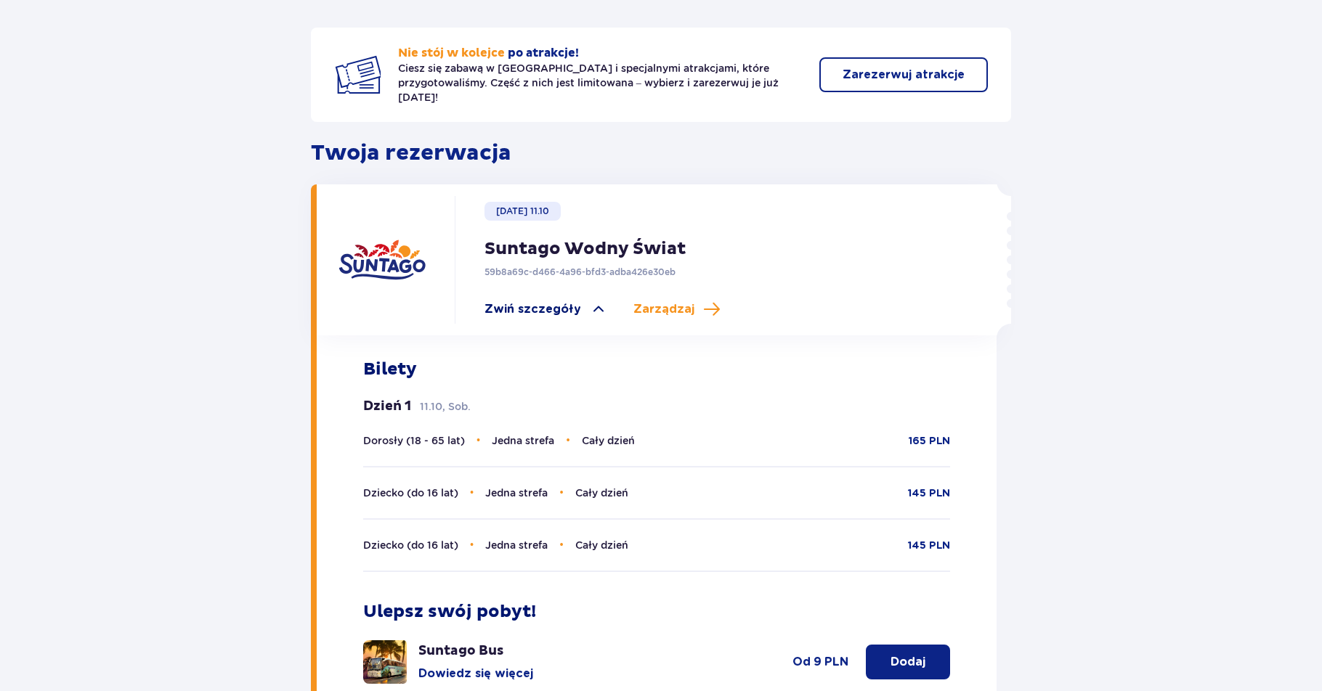
click at [529, 301] on span "Zwiń szczegóły" at bounding box center [532, 309] width 97 height 16
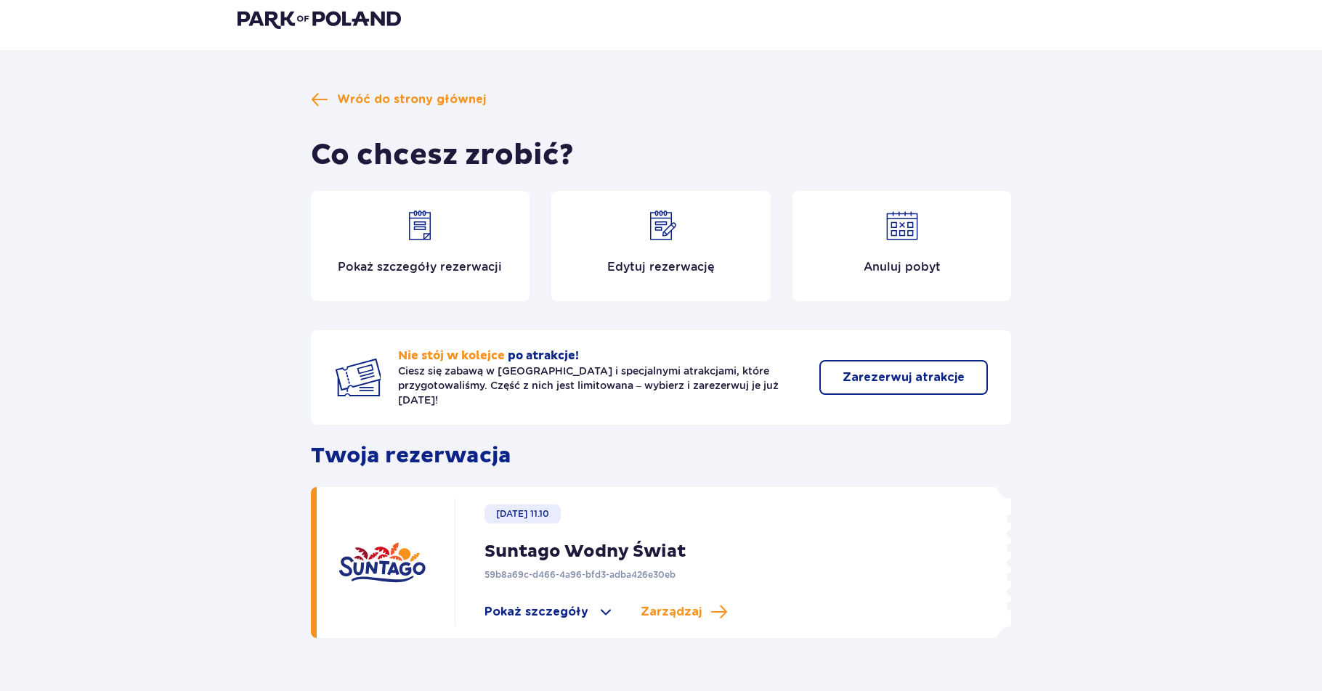
scroll to position [0, 0]
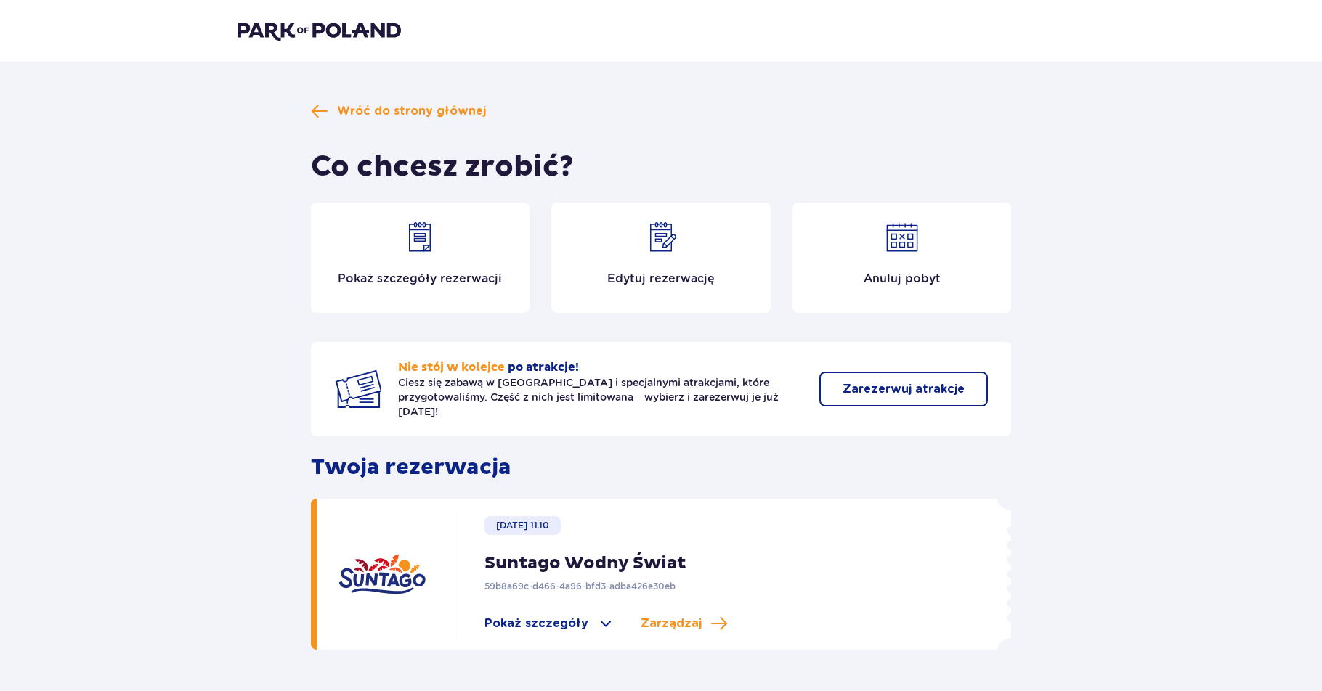
click at [659, 236] on img at bounding box center [660, 237] width 35 height 35
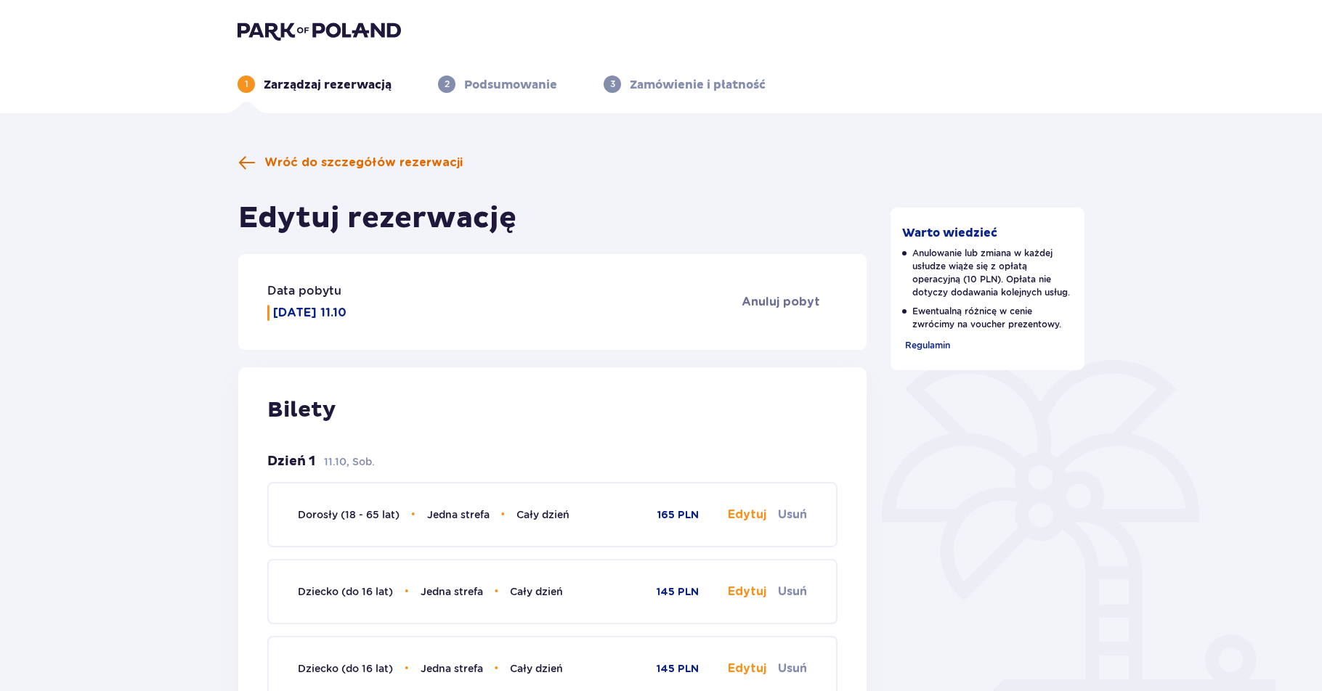
click at [351, 161] on span "Wróć do szczegółów rezerwacji" at bounding box center [363, 163] width 198 height 16
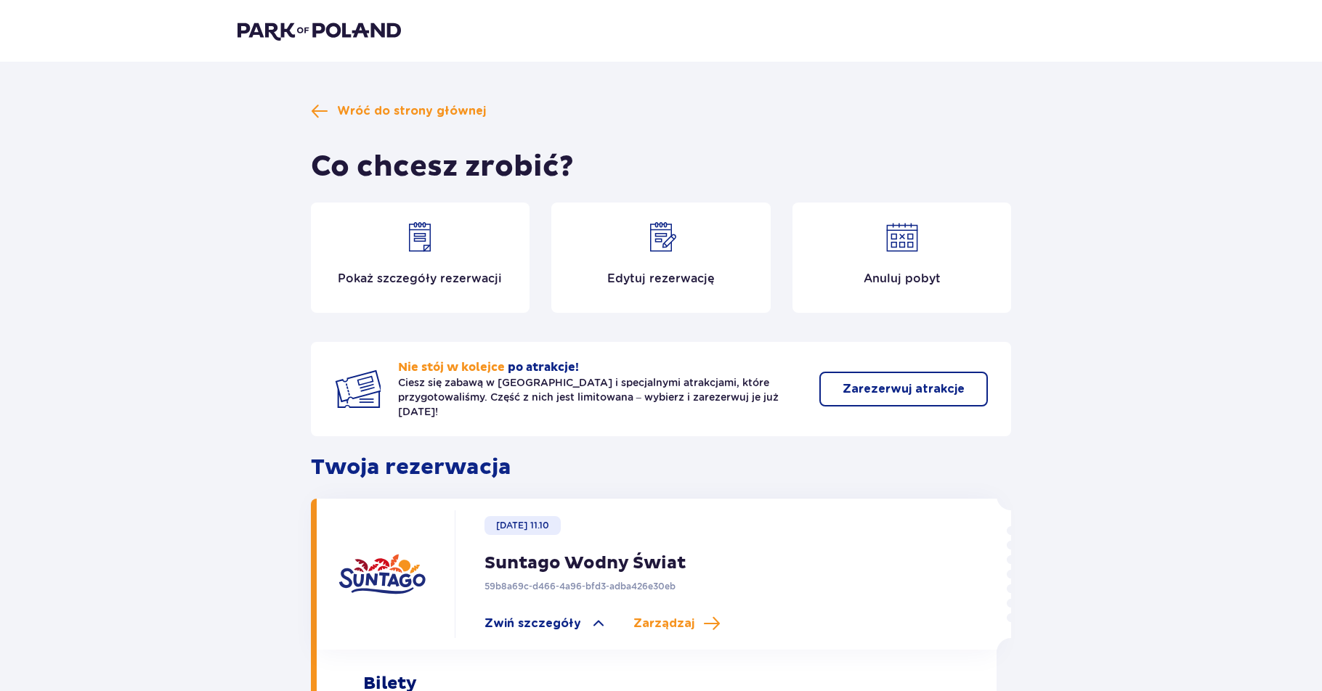
click at [417, 242] on img at bounding box center [419, 237] width 35 height 35
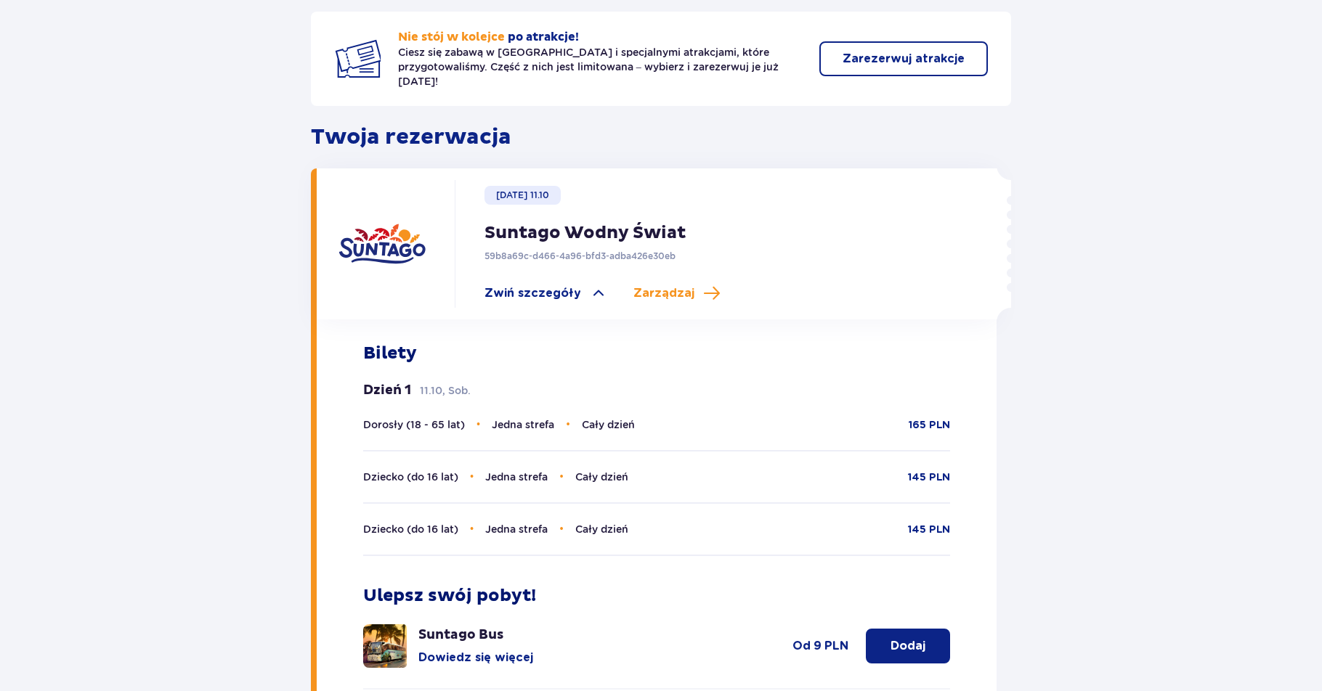
scroll to position [314, 0]
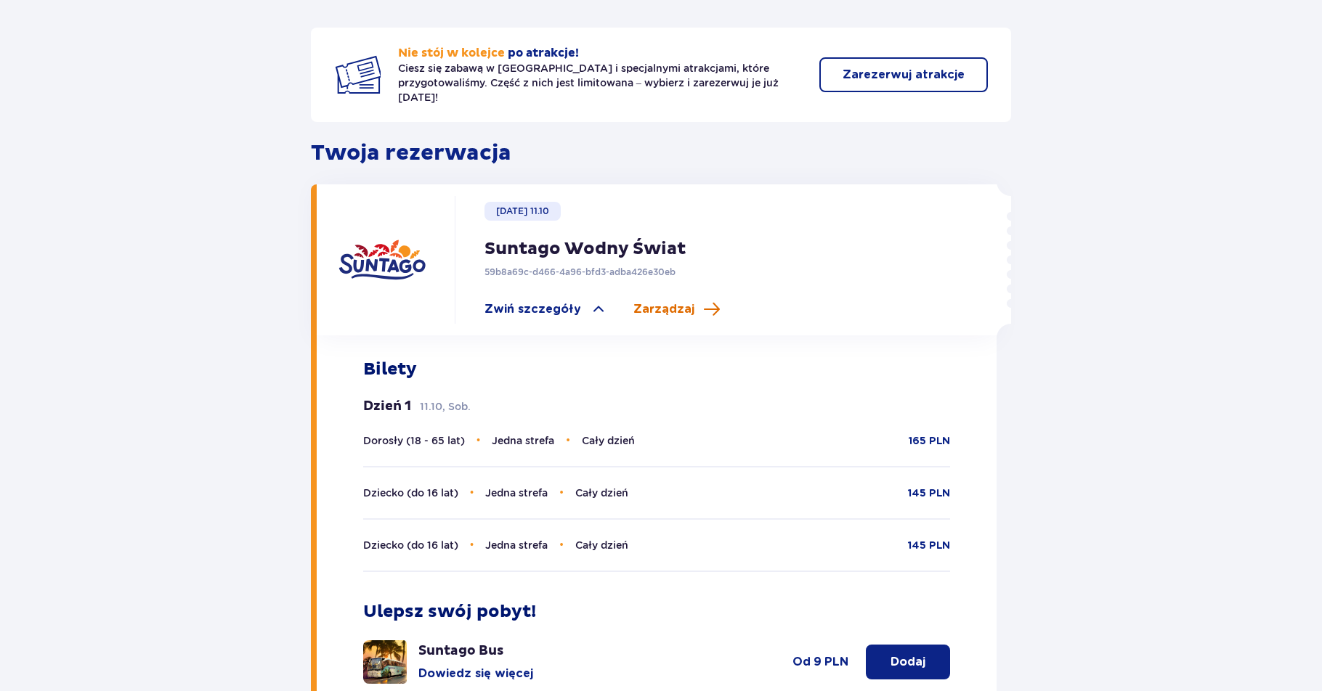
click at [656, 301] on span "Zarządzaj" at bounding box center [663, 309] width 61 height 16
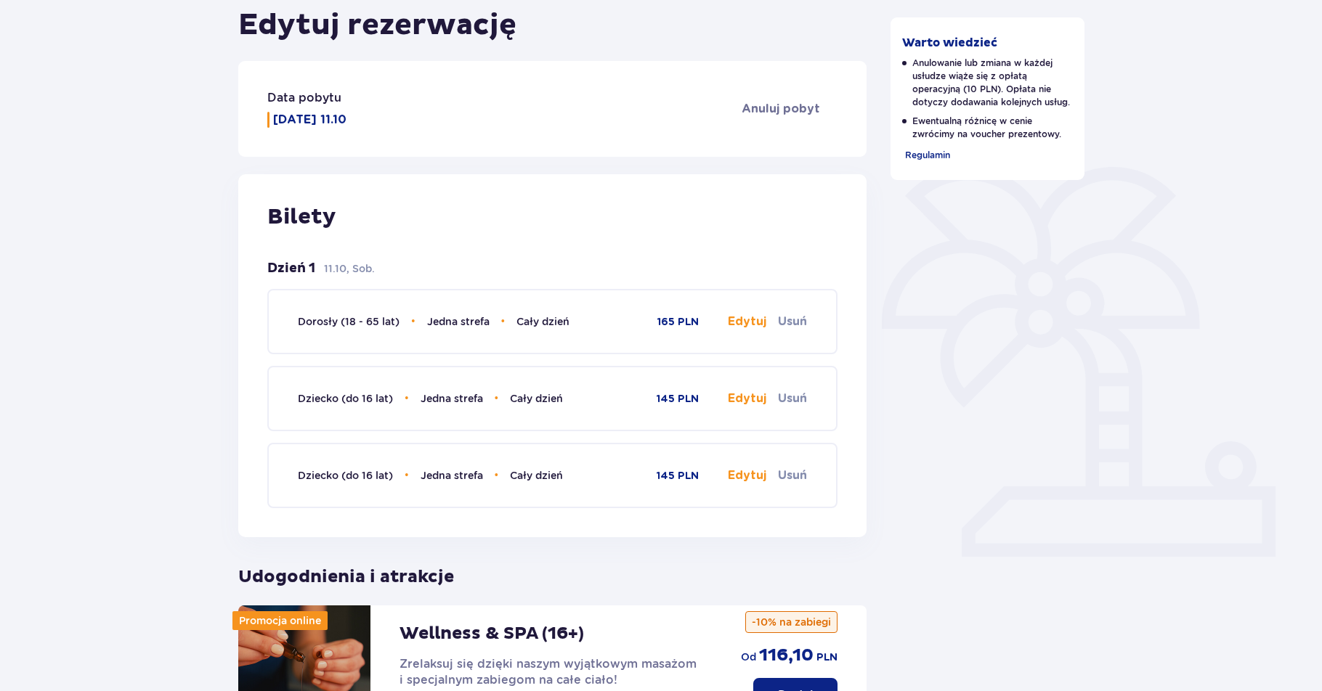
scroll to position [363, 0]
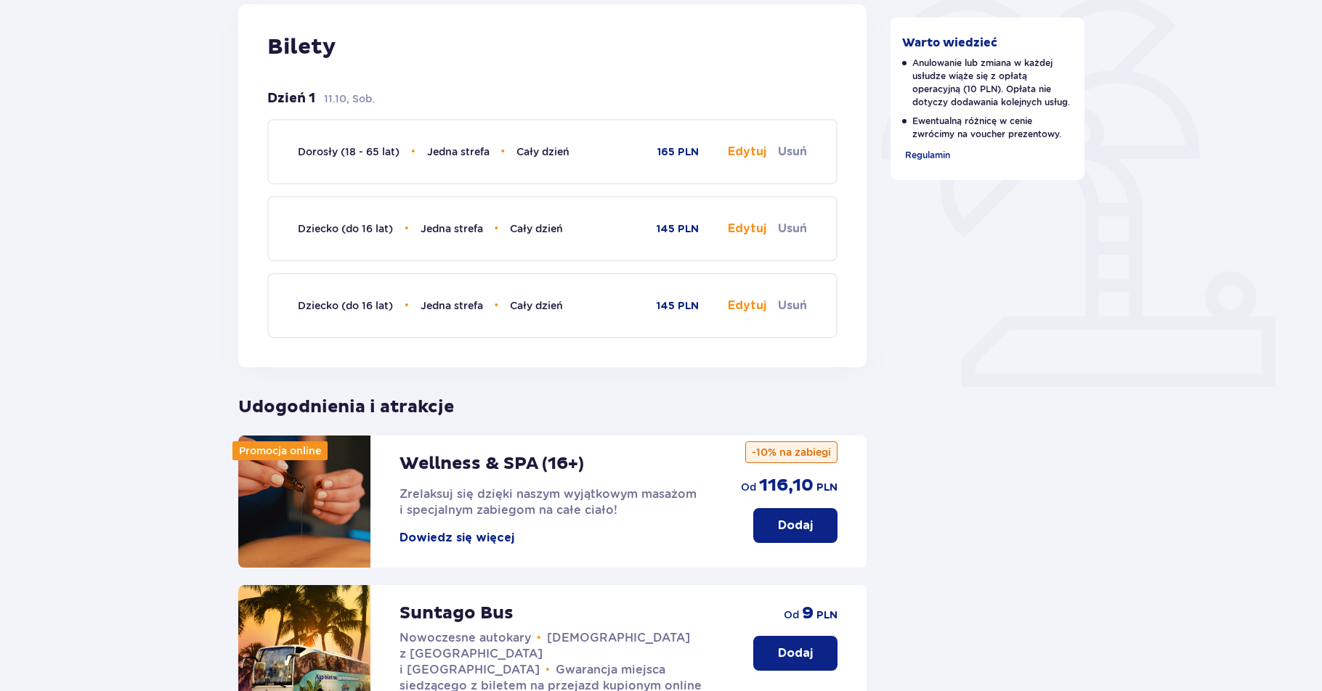
click at [738, 150] on button "Edytuj" at bounding box center [747, 152] width 38 height 16
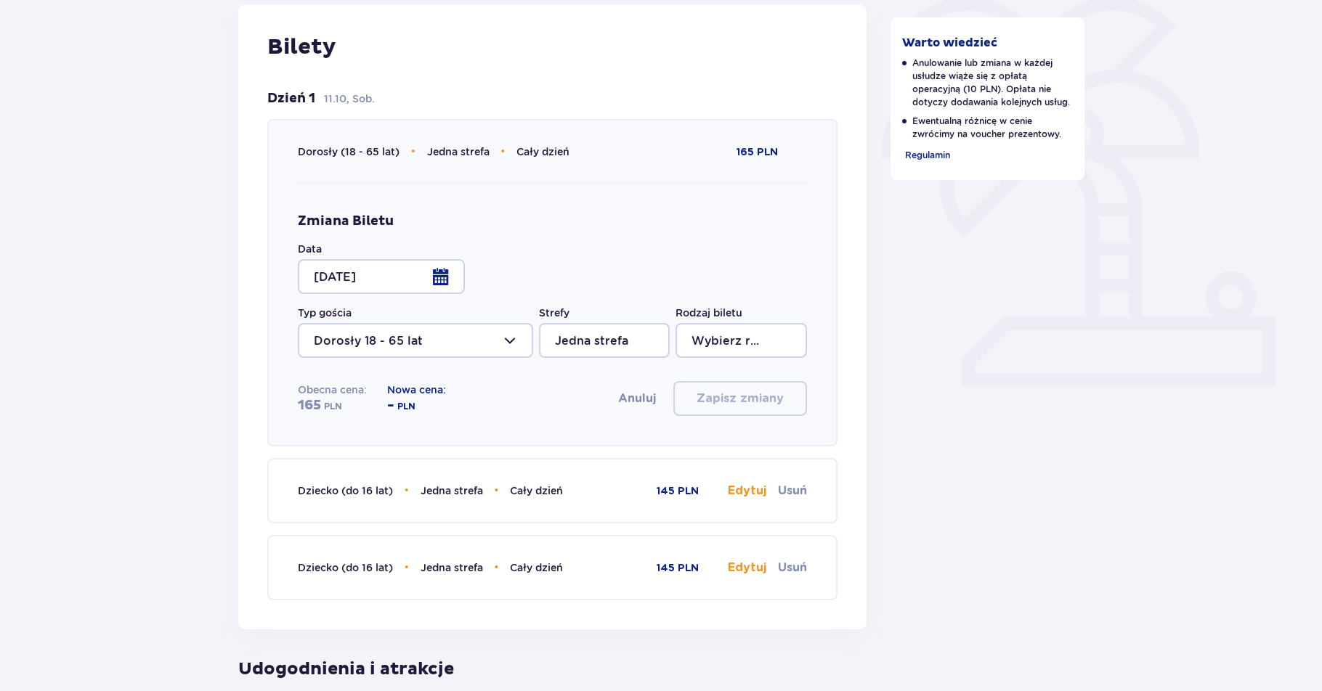
type input "Cały dzień"
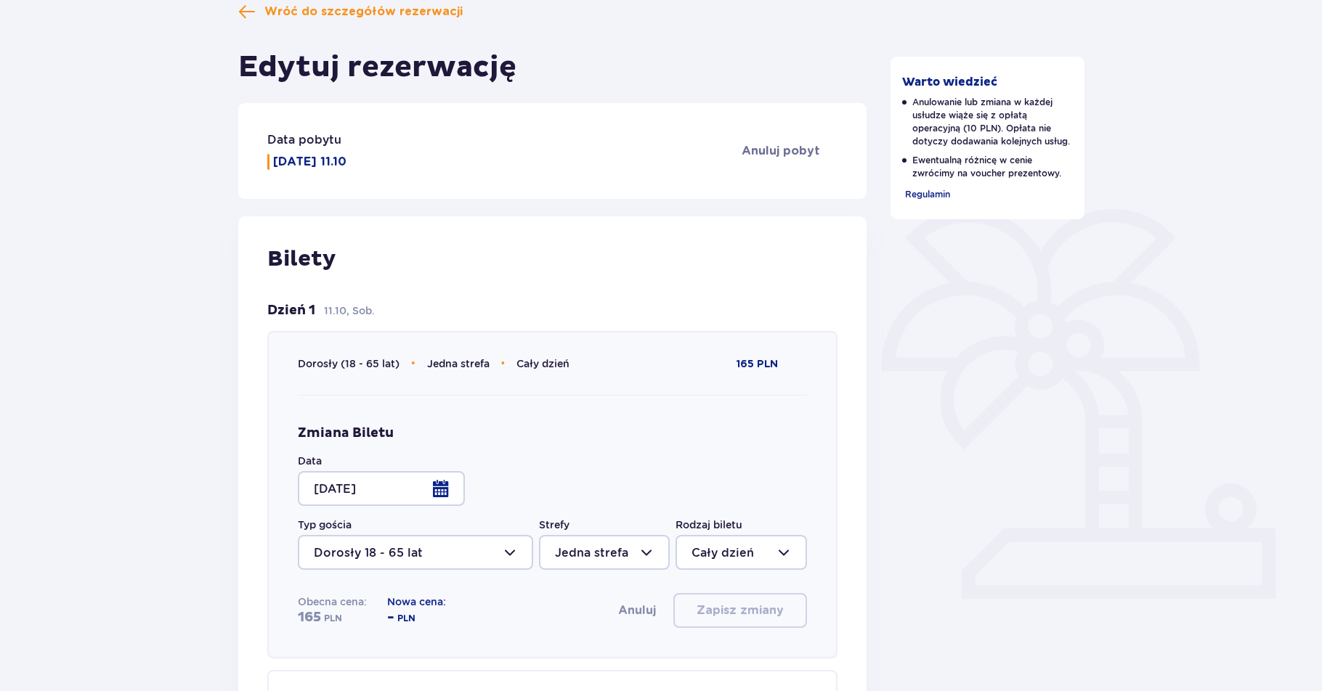
scroll to position [0, 0]
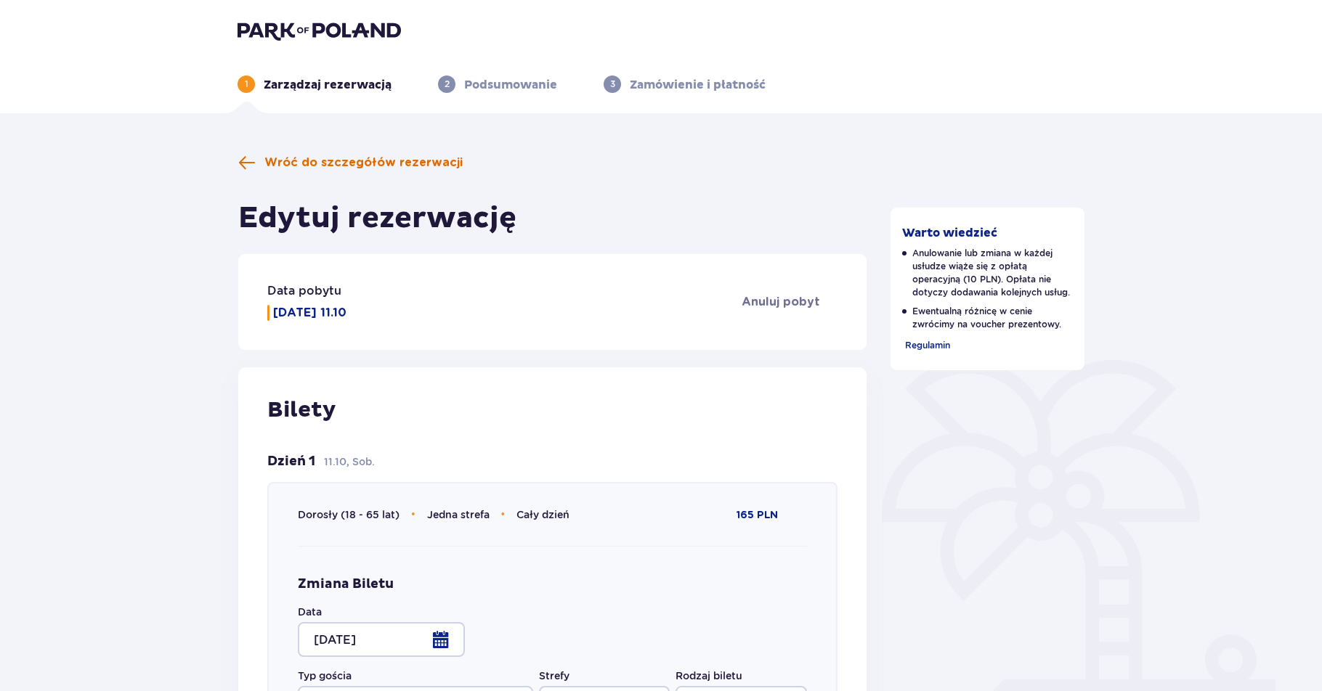
click at [341, 163] on span "Wróć do szczegółów rezerwacji" at bounding box center [363, 163] width 198 height 16
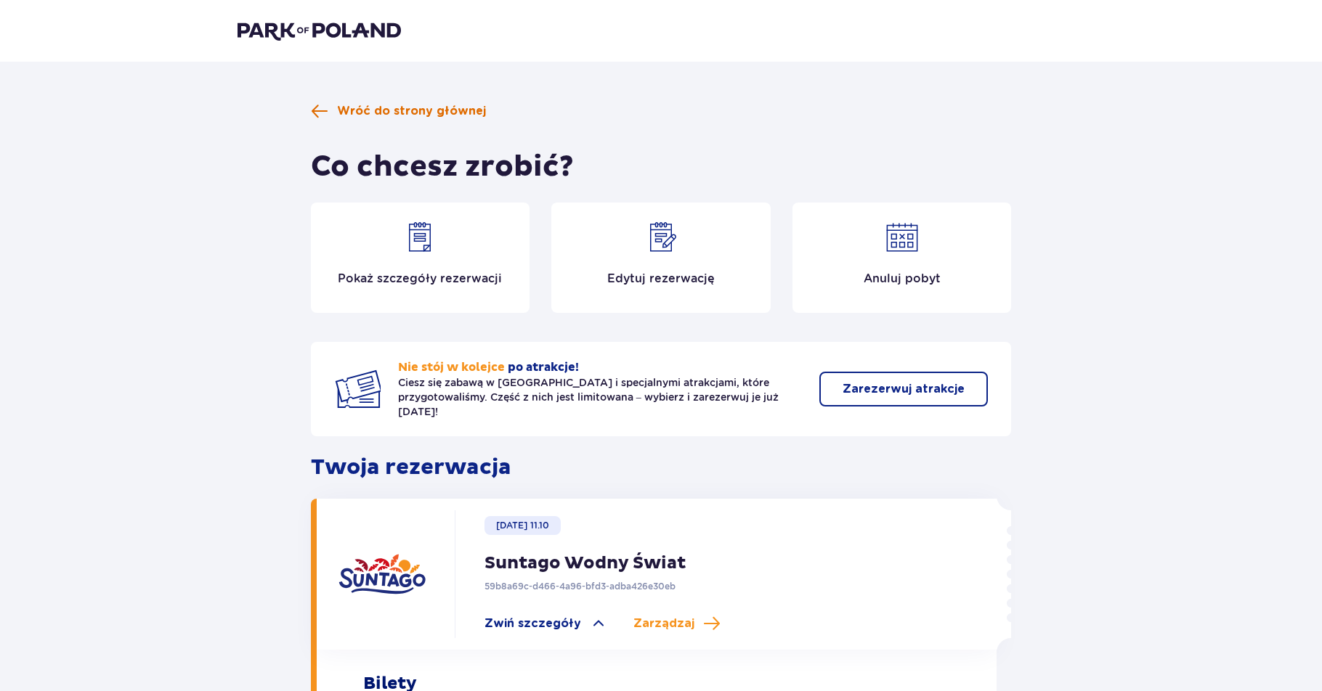
click at [407, 110] on span "Wróć do strony głównej" at bounding box center [411, 111] width 149 height 16
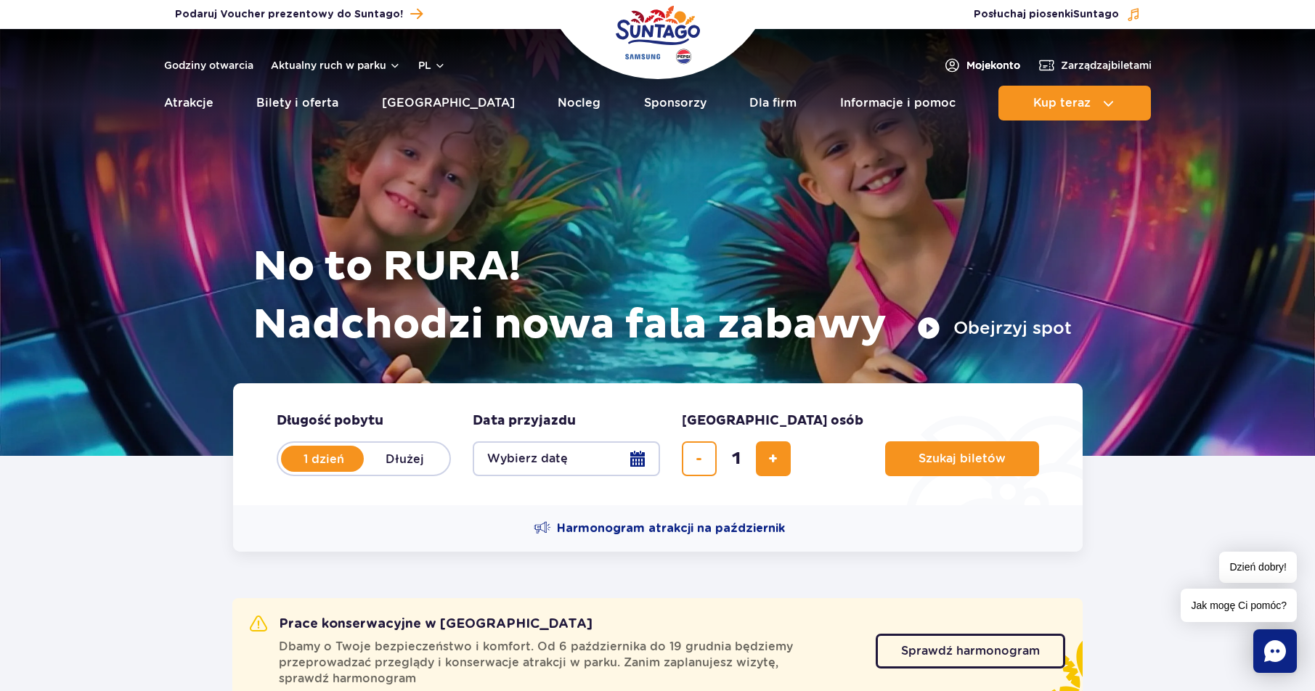
click at [970, 62] on span "Moje konto" at bounding box center [994, 65] width 54 height 15
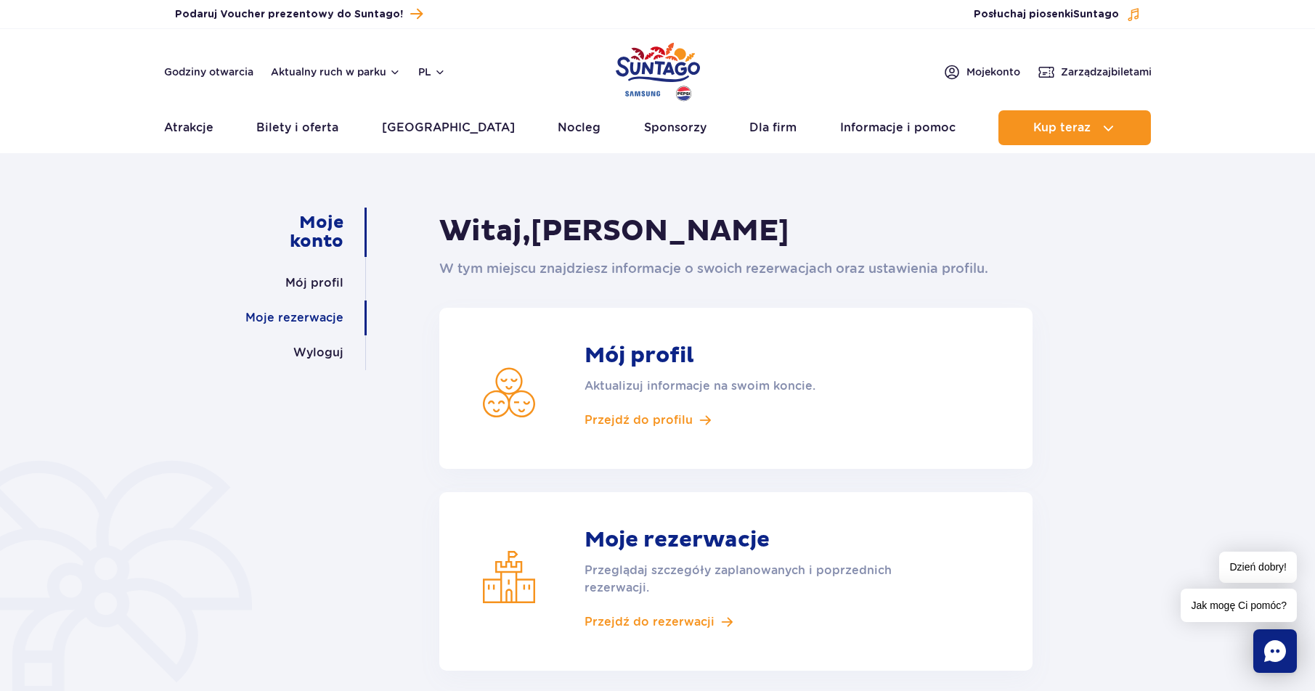
click at [287, 312] on link "Moje rezerwacje" at bounding box center [294, 318] width 98 height 35
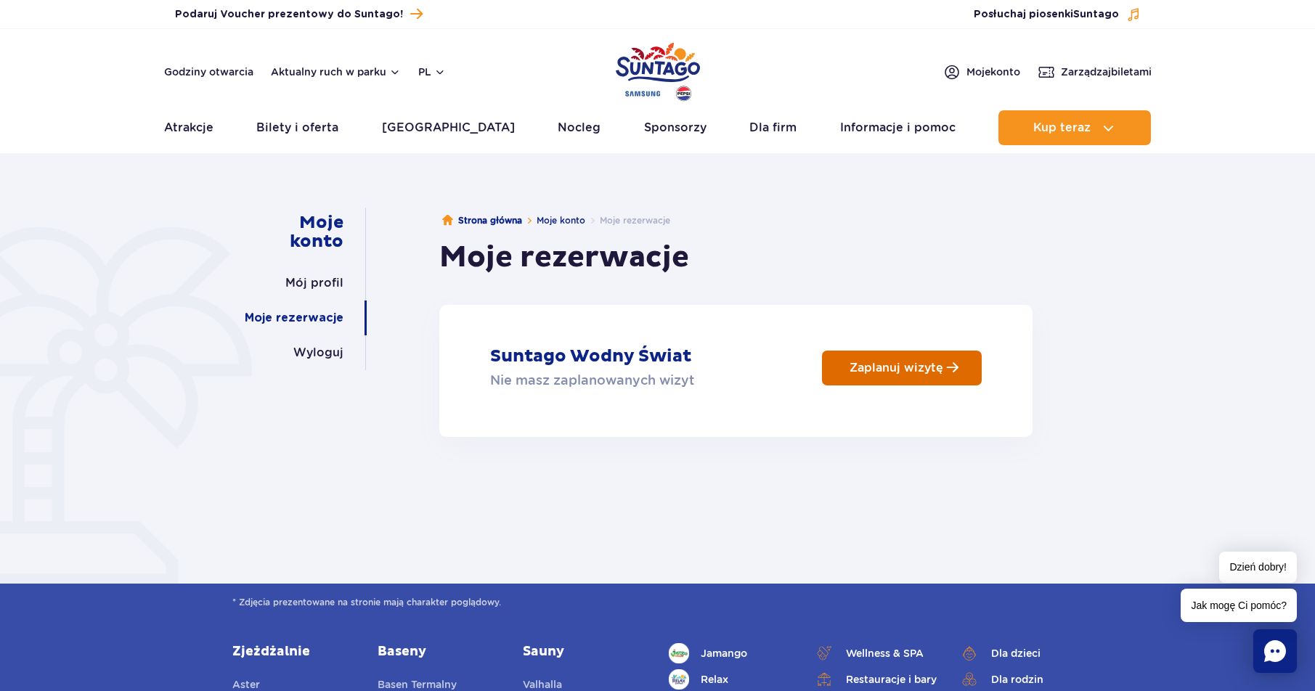
click at [887, 370] on p "Zaplanuj wizytę" at bounding box center [897, 368] width 94 height 14
click at [322, 280] on link "Mój profil" at bounding box center [314, 283] width 58 height 35
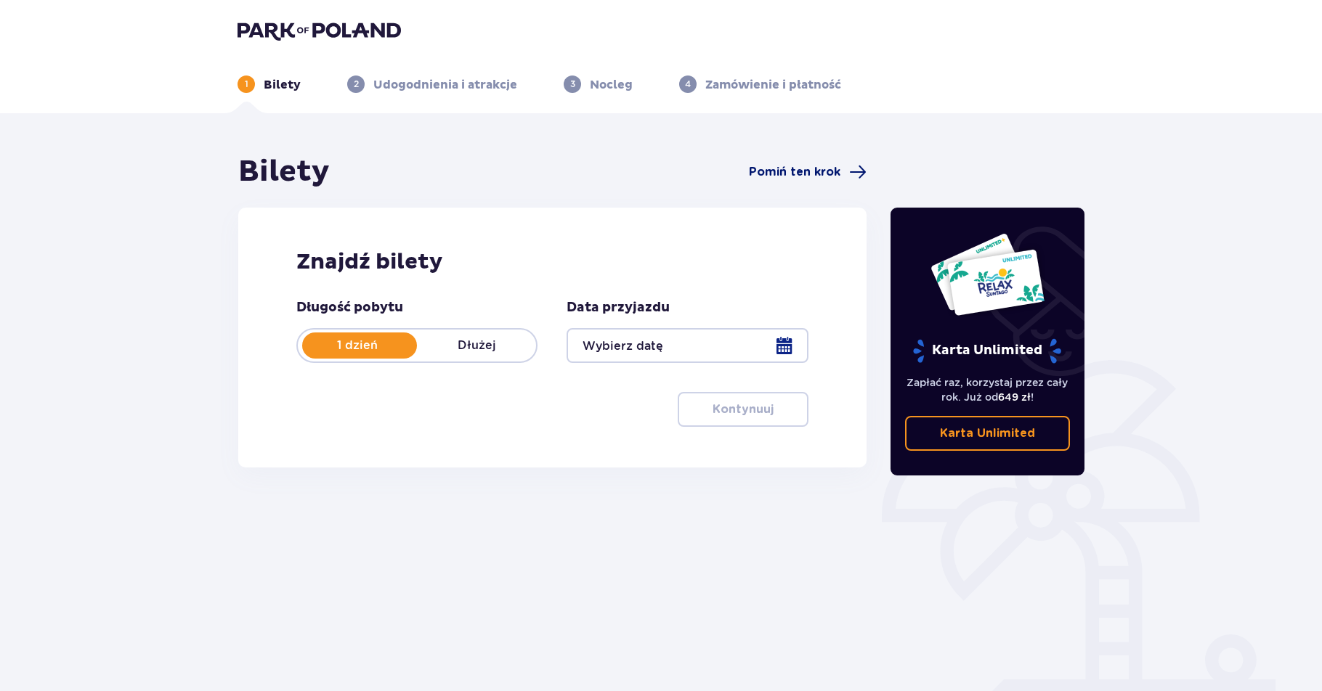
click at [790, 169] on span "Pomiń ten krok" at bounding box center [794, 172] width 91 height 16
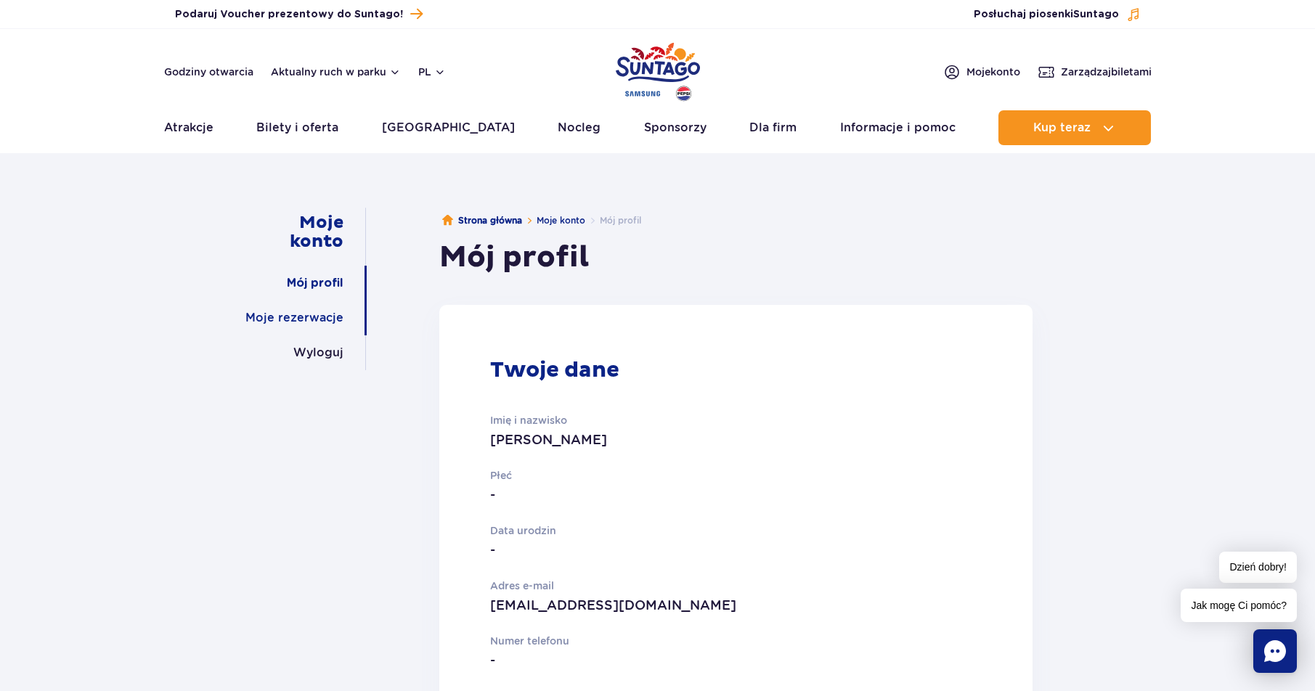
click at [285, 318] on link "Moje rezerwacje" at bounding box center [294, 318] width 98 height 35
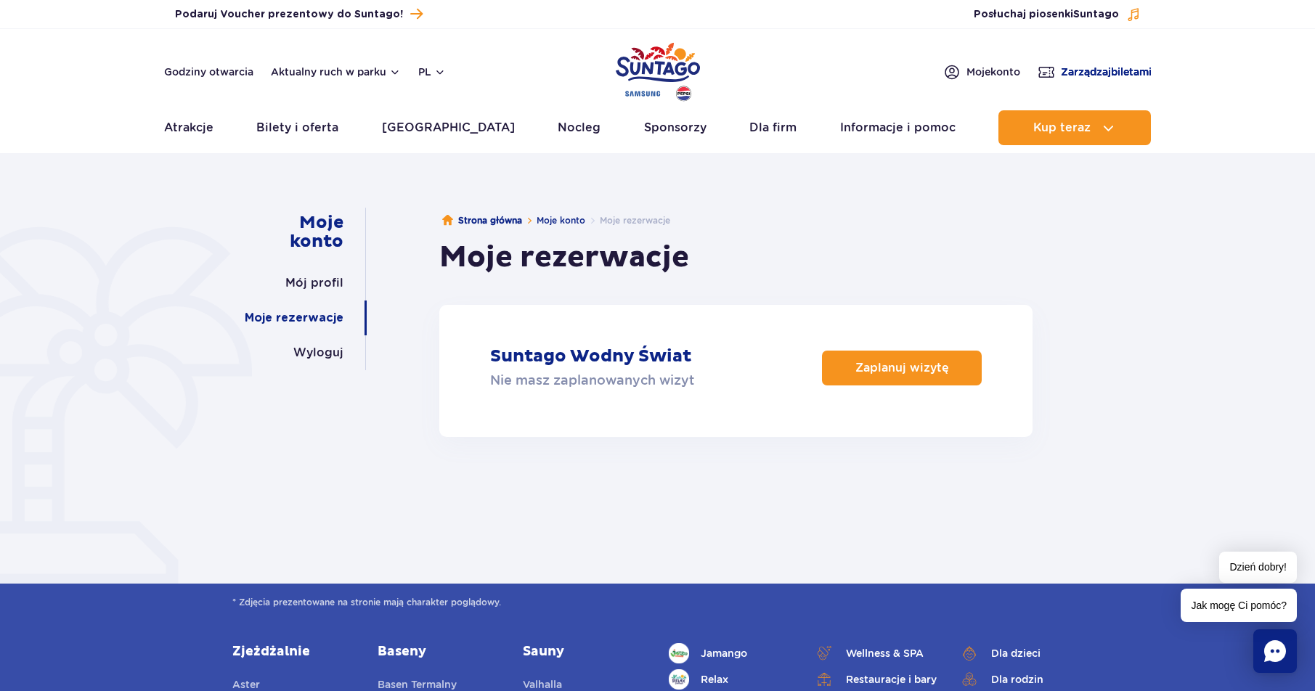
click at [1077, 67] on span "Zarządzaj biletami" at bounding box center [1106, 72] width 91 height 15
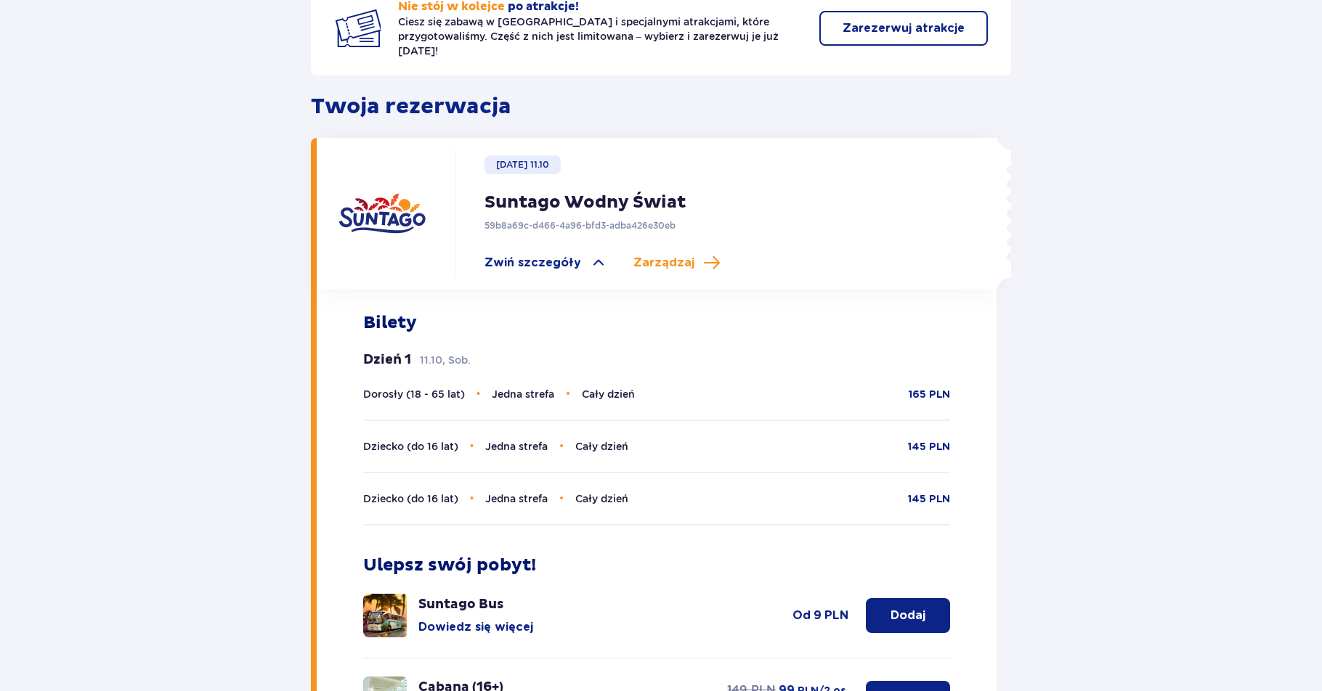
scroll to position [363, 0]
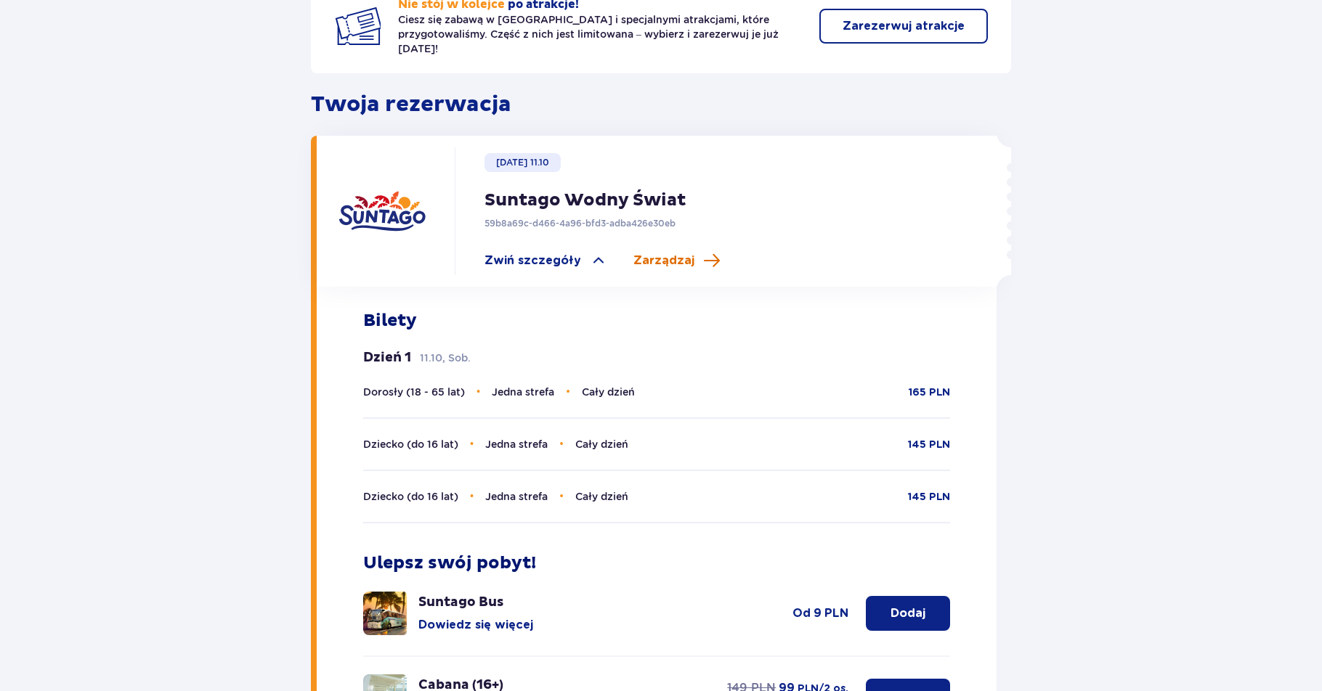
click at [667, 253] on span "Zarządzaj" at bounding box center [663, 261] width 61 height 16
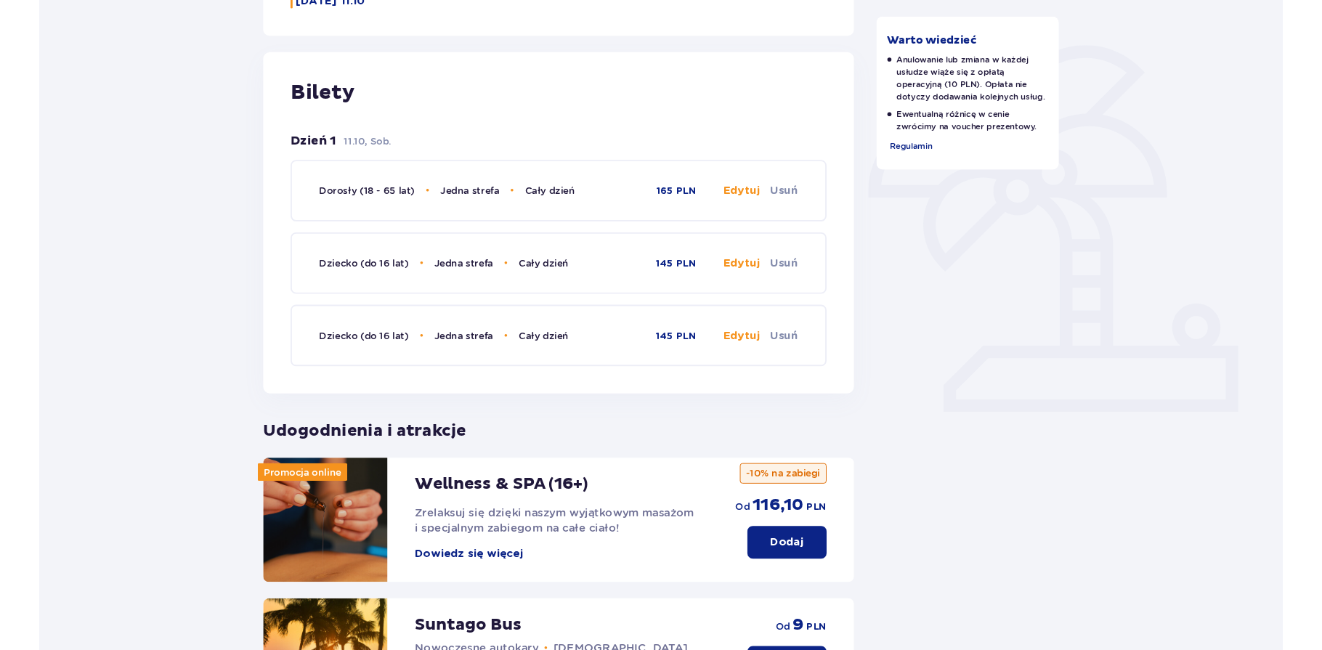
scroll to position [388, 0]
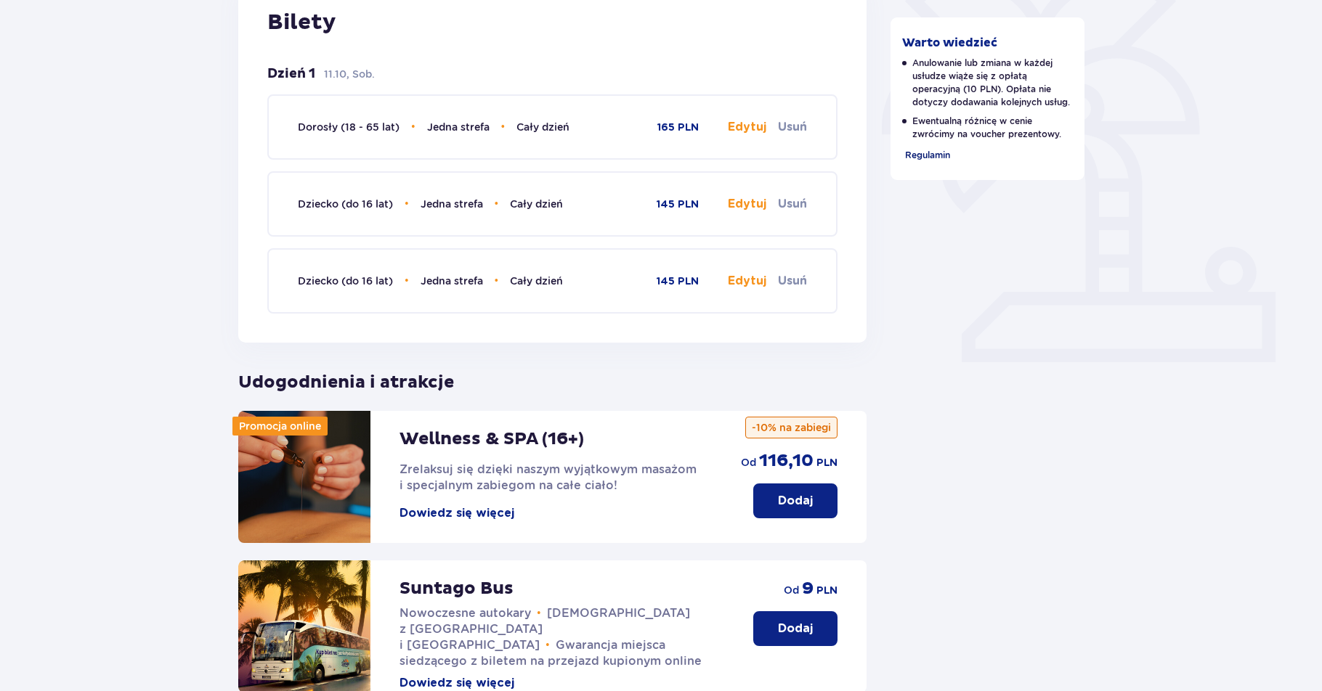
click at [932, 155] on span "Regulamin" at bounding box center [927, 155] width 45 height 11
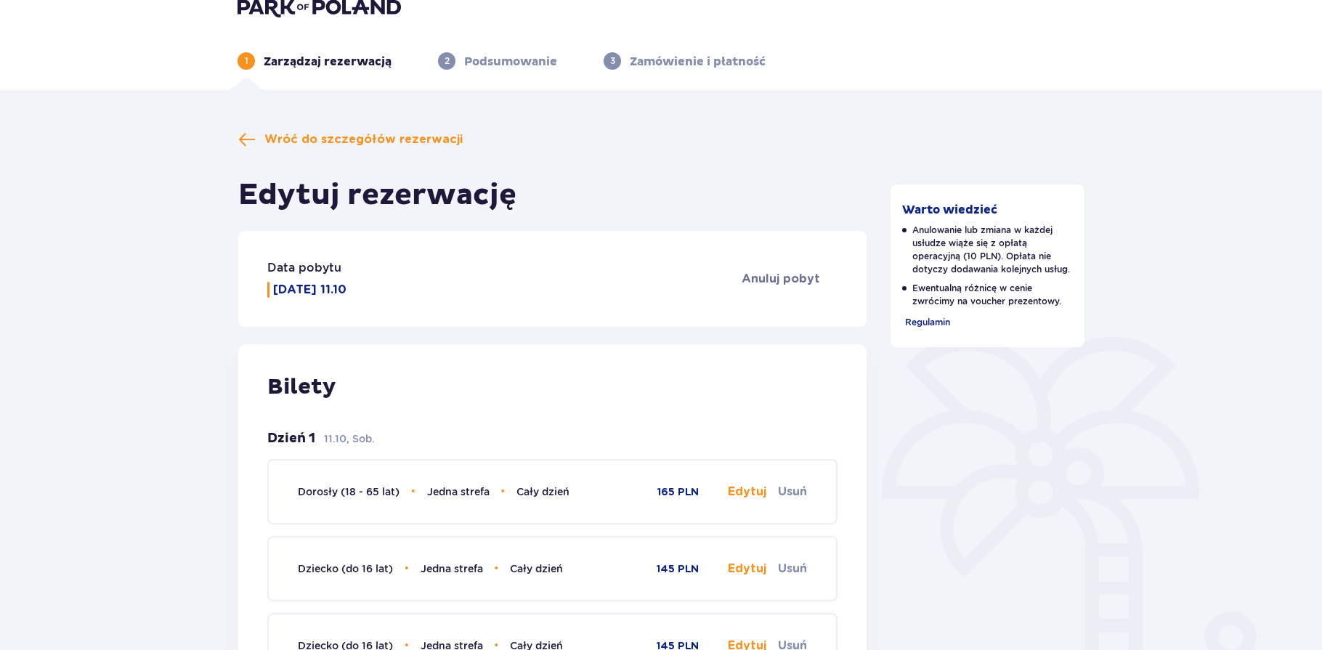
scroll to position [0, 0]
